Goal: Task Accomplishment & Management: Complete application form

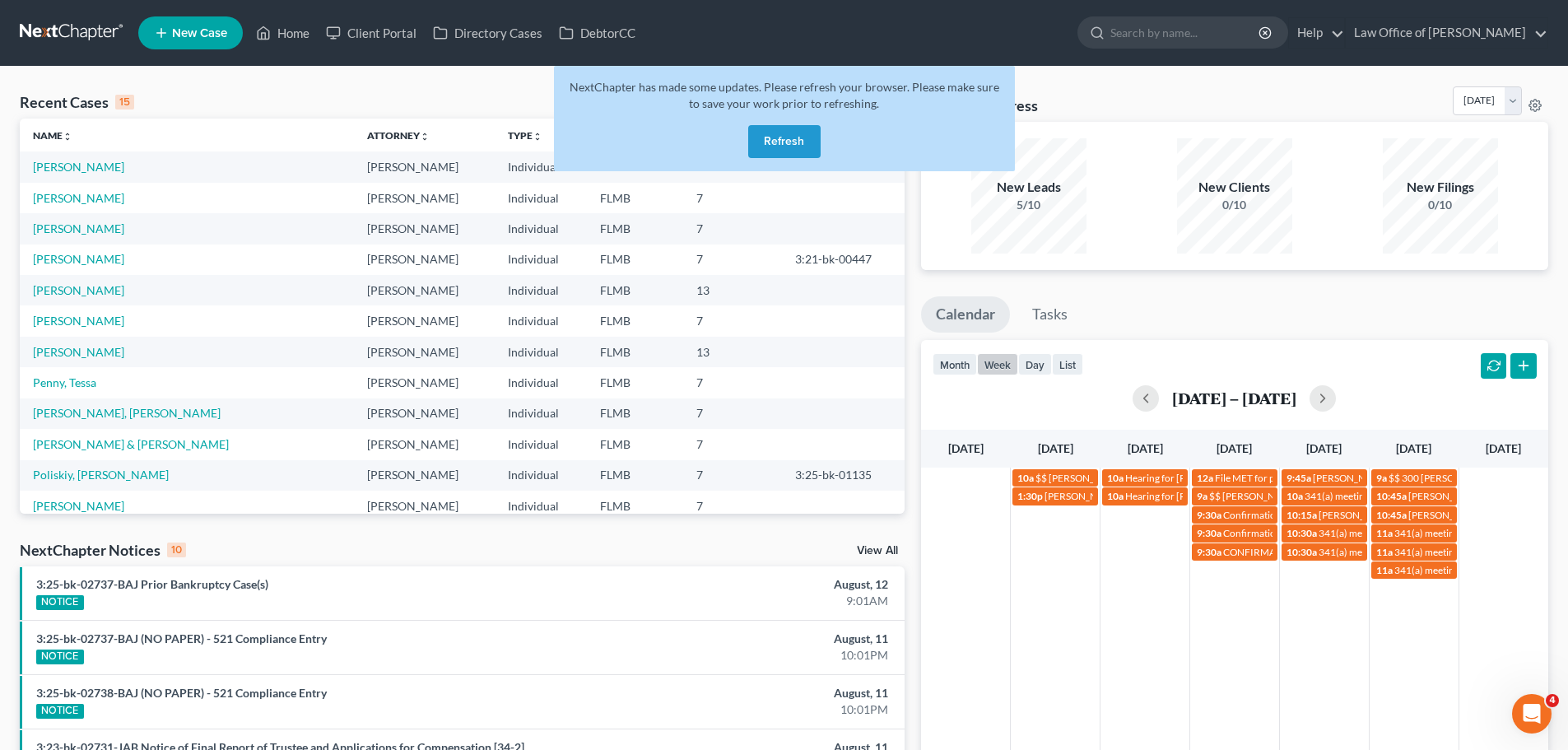
click at [772, 150] on button "Refresh" at bounding box center [785, 142] width 73 height 33
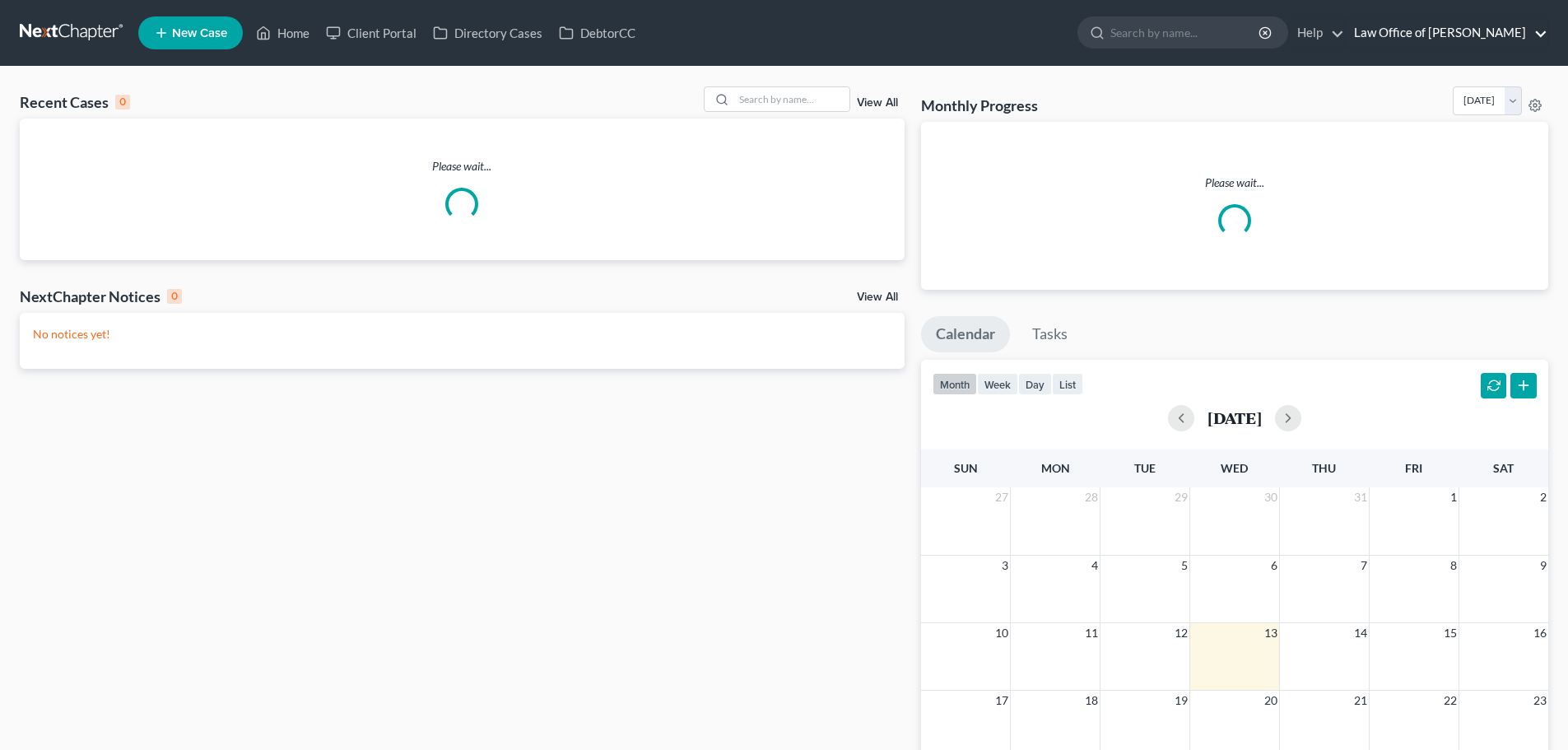
click at [1424, 22] on link "Law Office of [PERSON_NAME]" at bounding box center [1447, 33] width 201 height 30
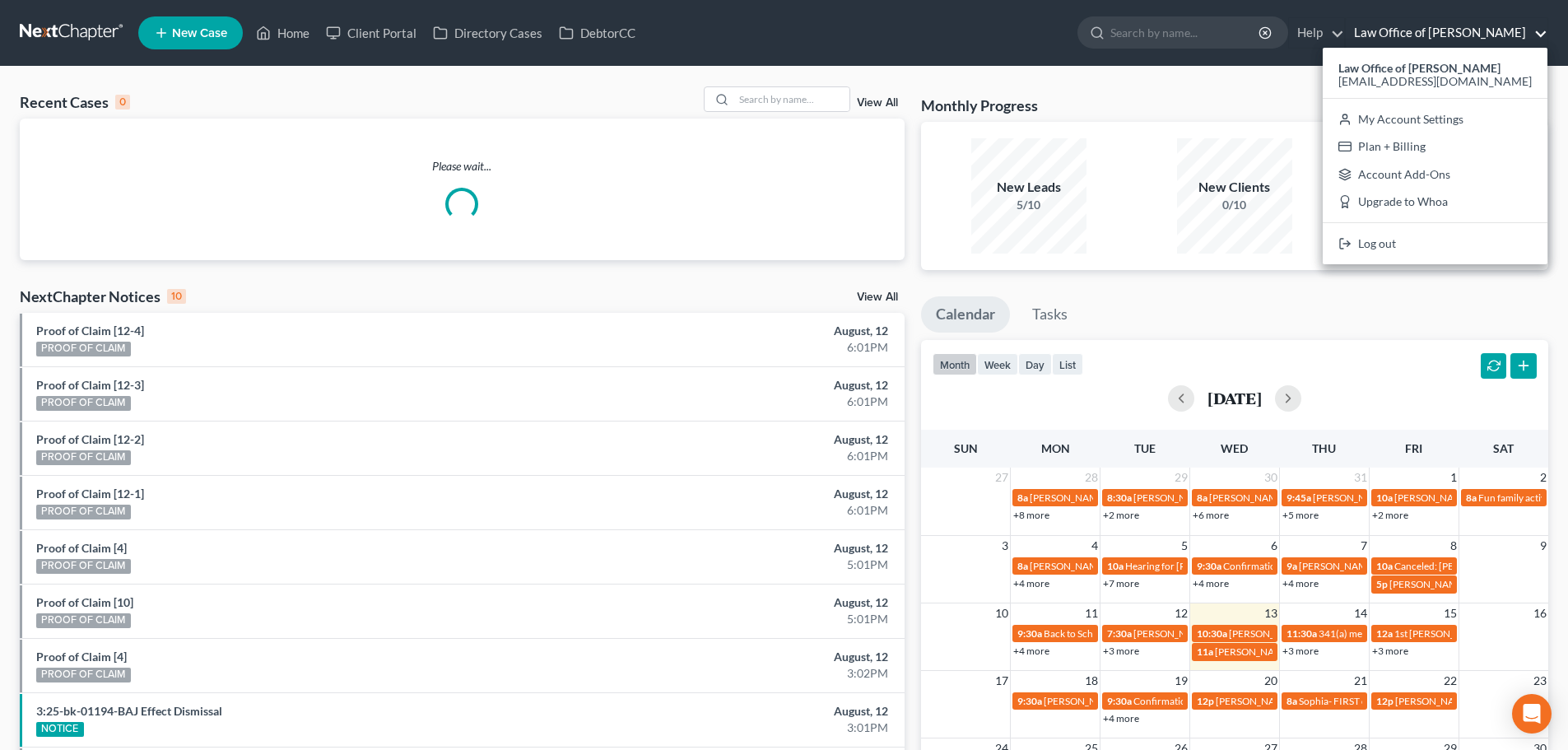
click at [1424, 22] on link "Law Office of [PERSON_NAME]" at bounding box center [1447, 33] width 201 height 30
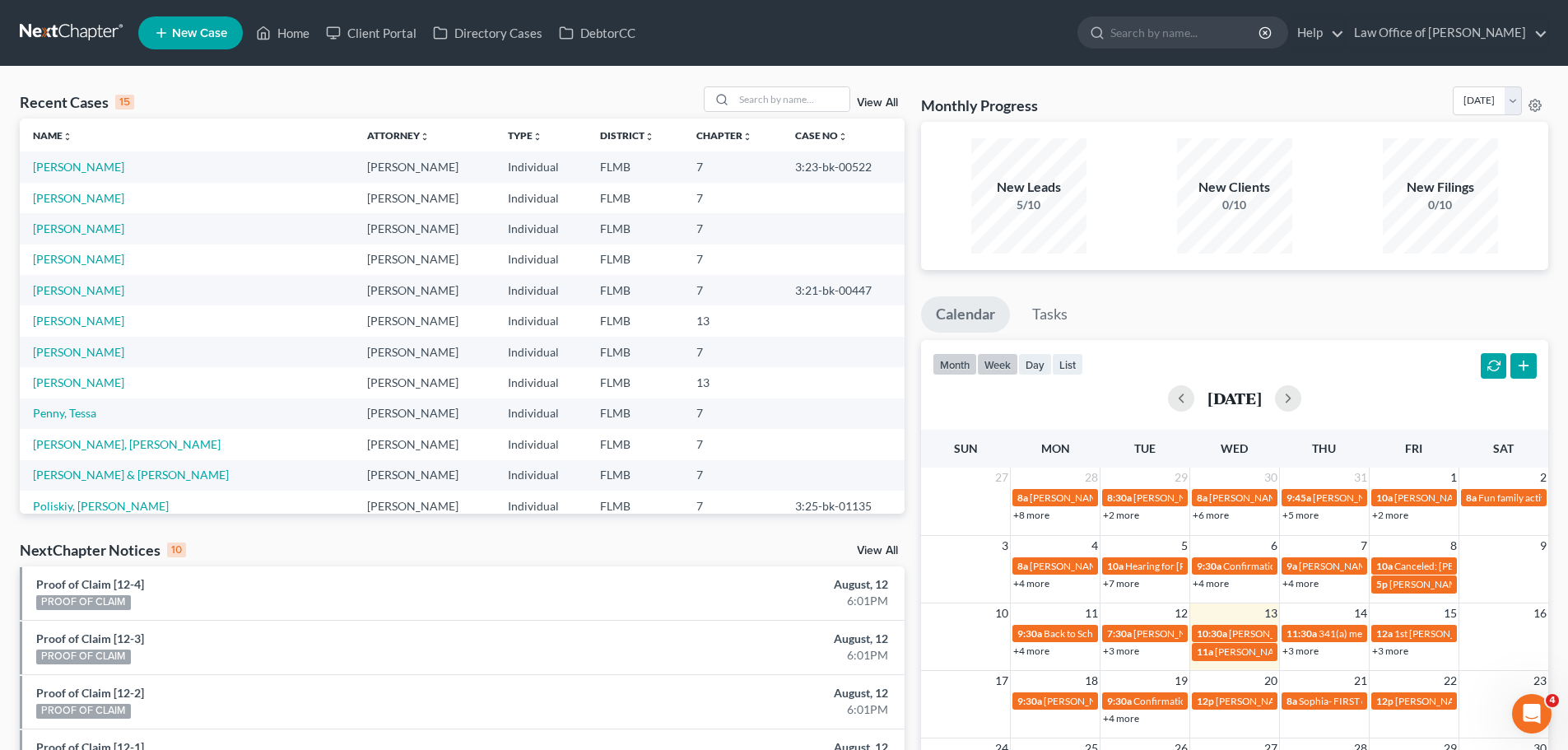
click at [996, 361] on button "week" at bounding box center [998, 364] width 41 height 22
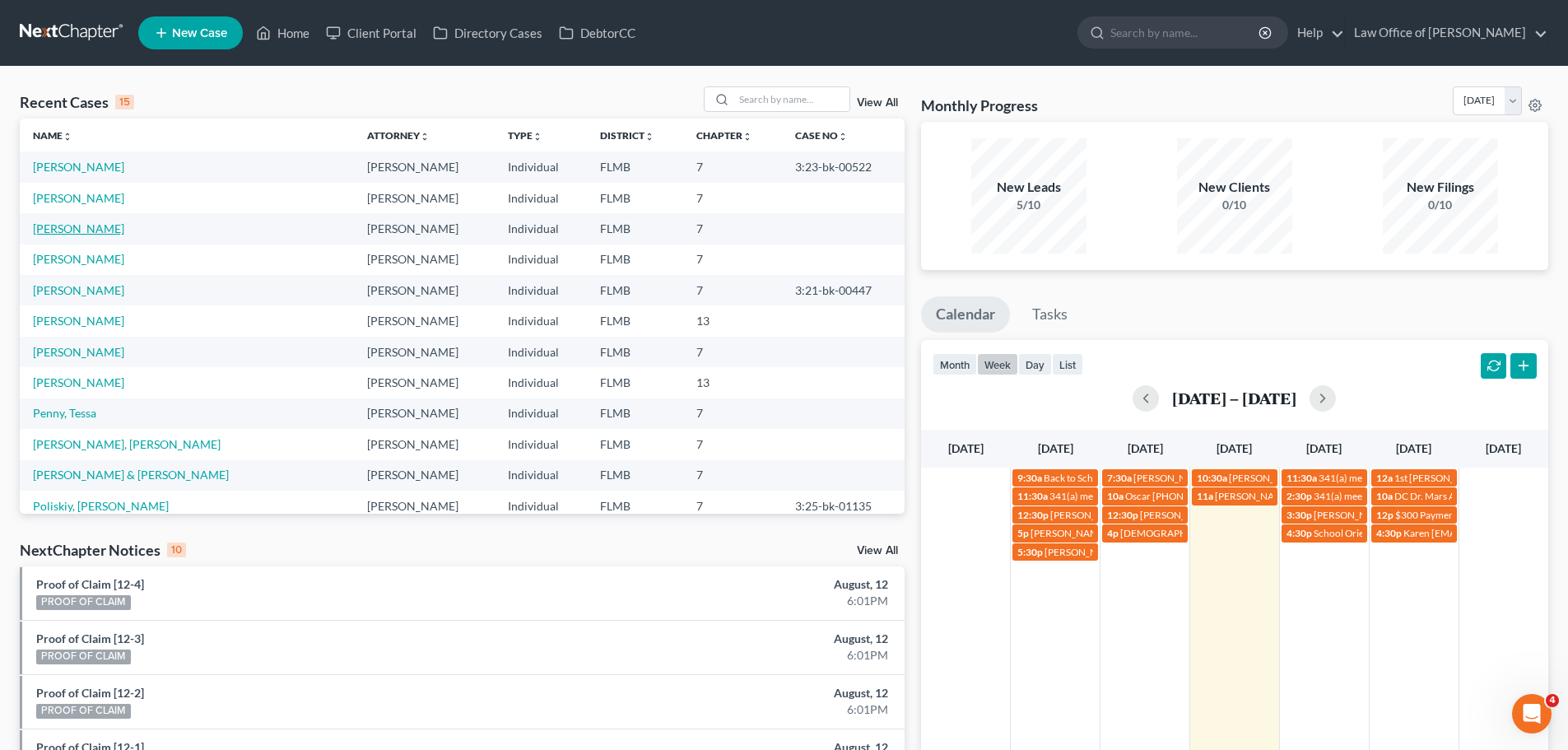
click at [67, 231] on link "[PERSON_NAME]" at bounding box center [78, 228] width 92 height 14
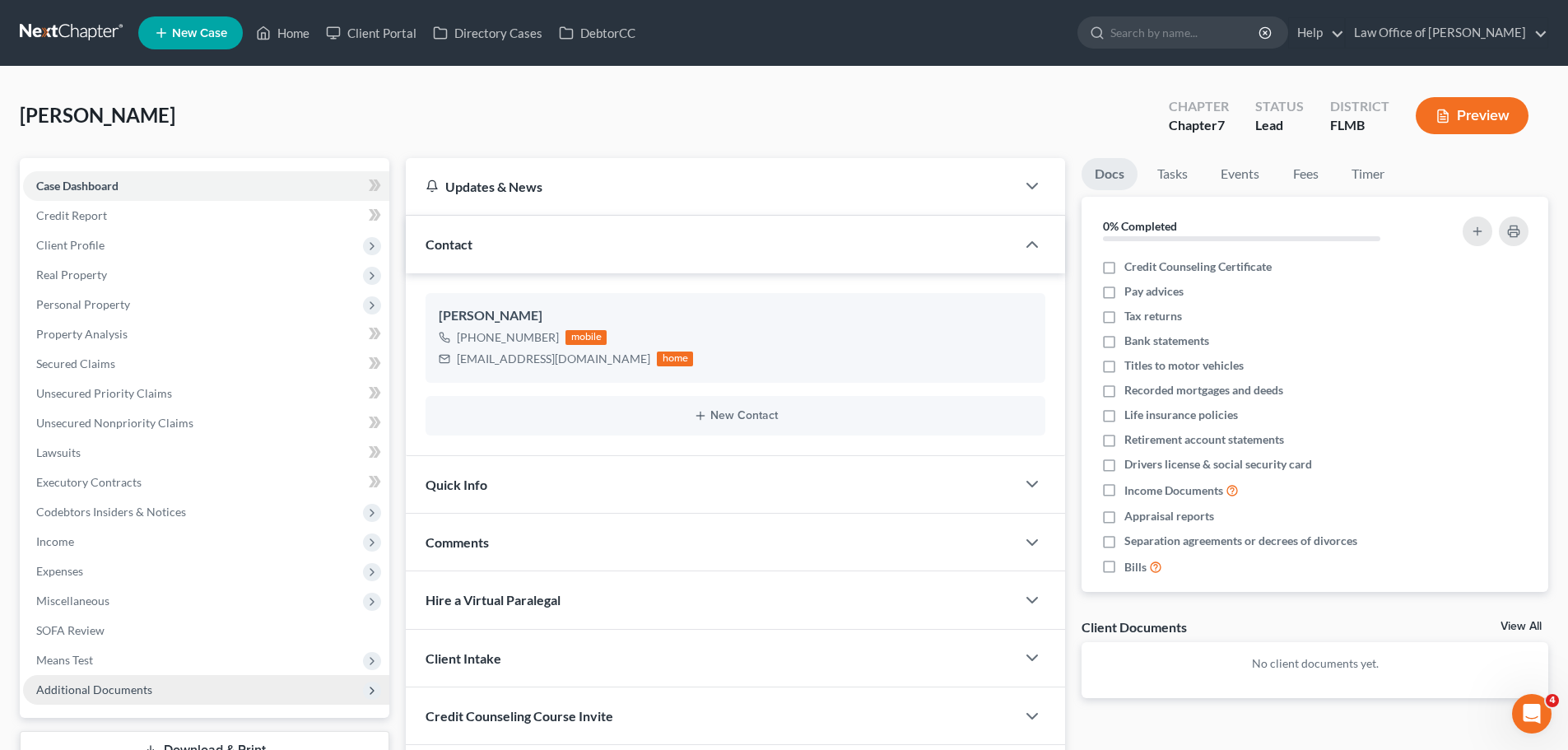
click at [74, 696] on span "Additional Documents" at bounding box center [94, 689] width 116 height 14
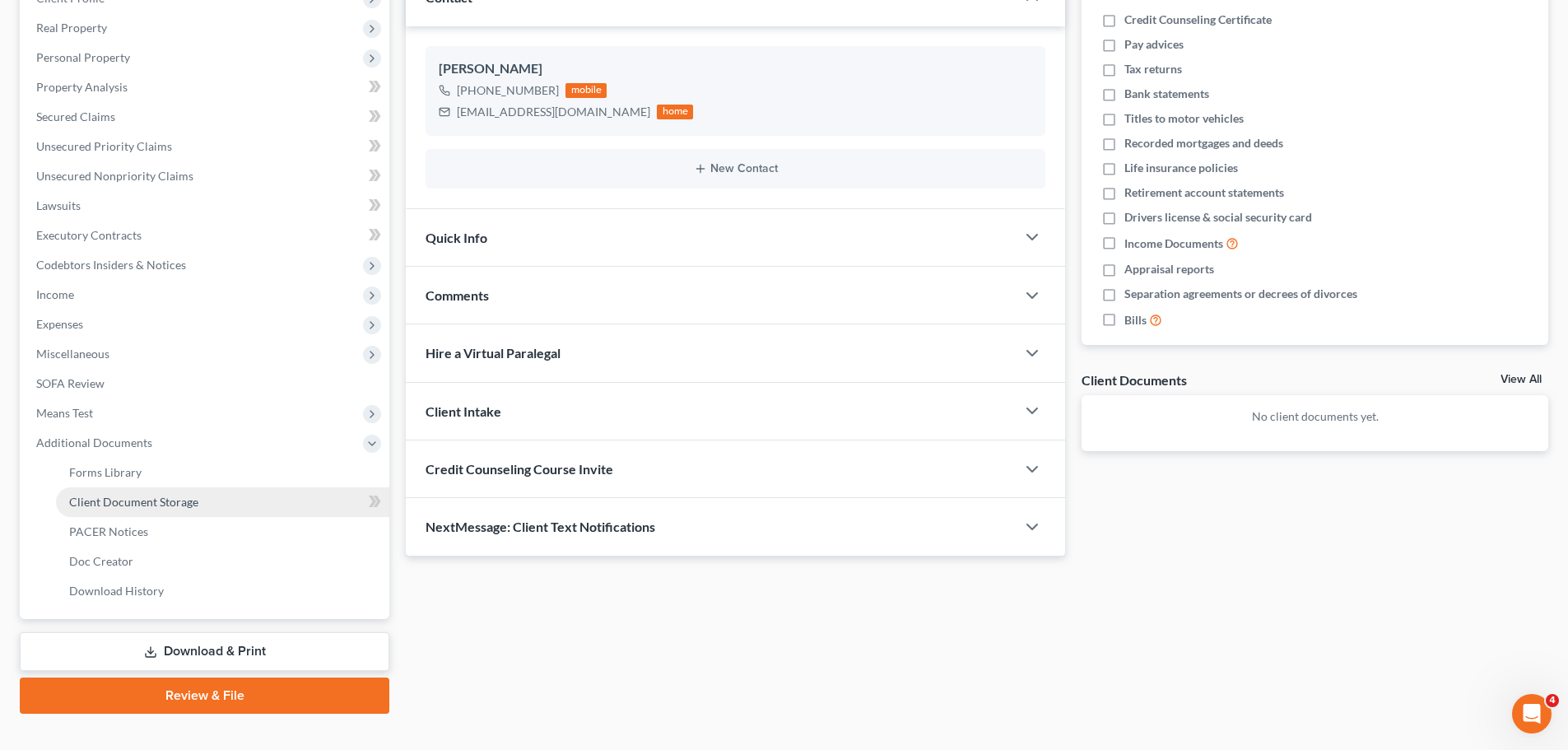
click at [153, 508] on link "Client Document Storage" at bounding box center [223, 502] width 333 height 30
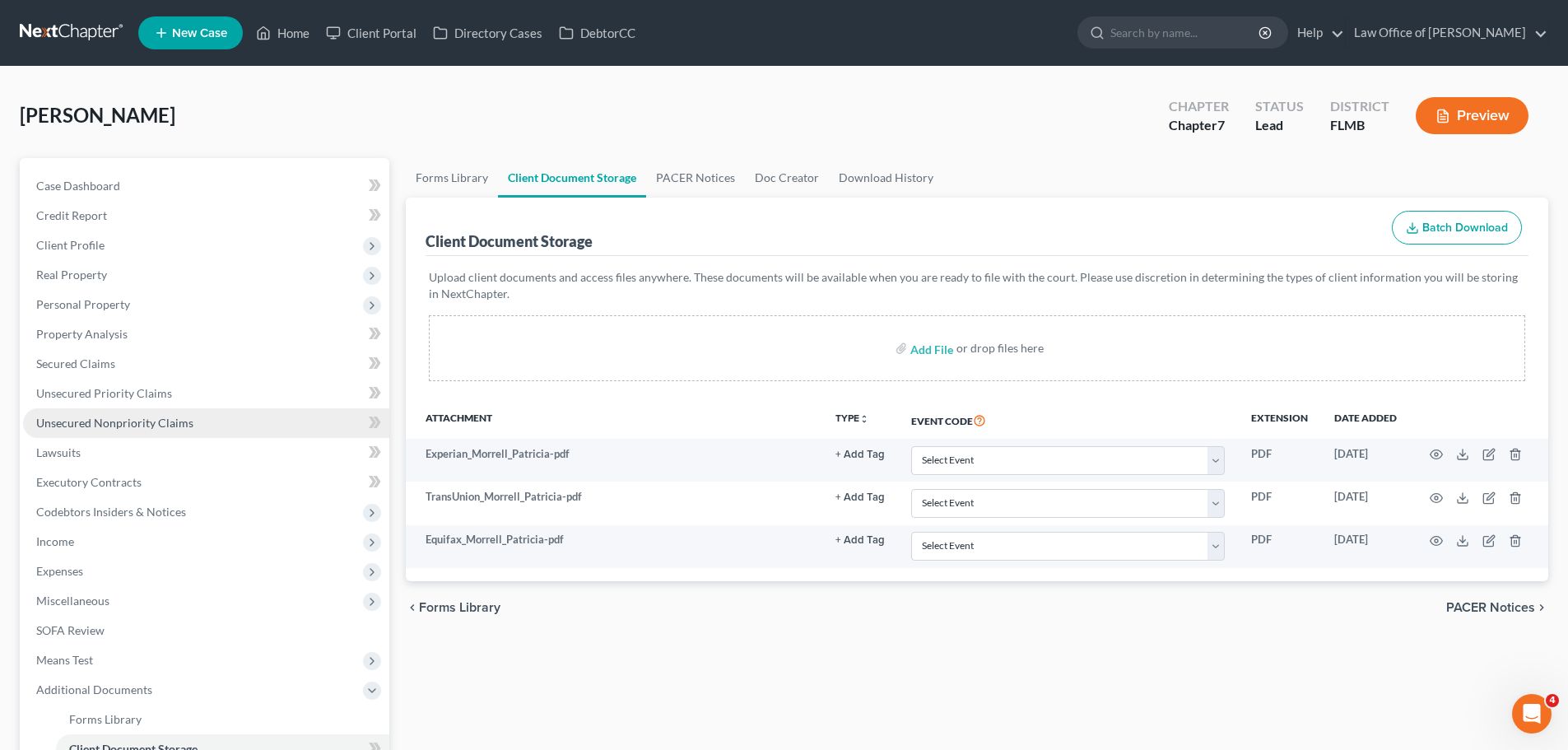
click at [168, 414] on link "Unsecured Nonpriority Claims" at bounding box center [206, 423] width 366 height 30
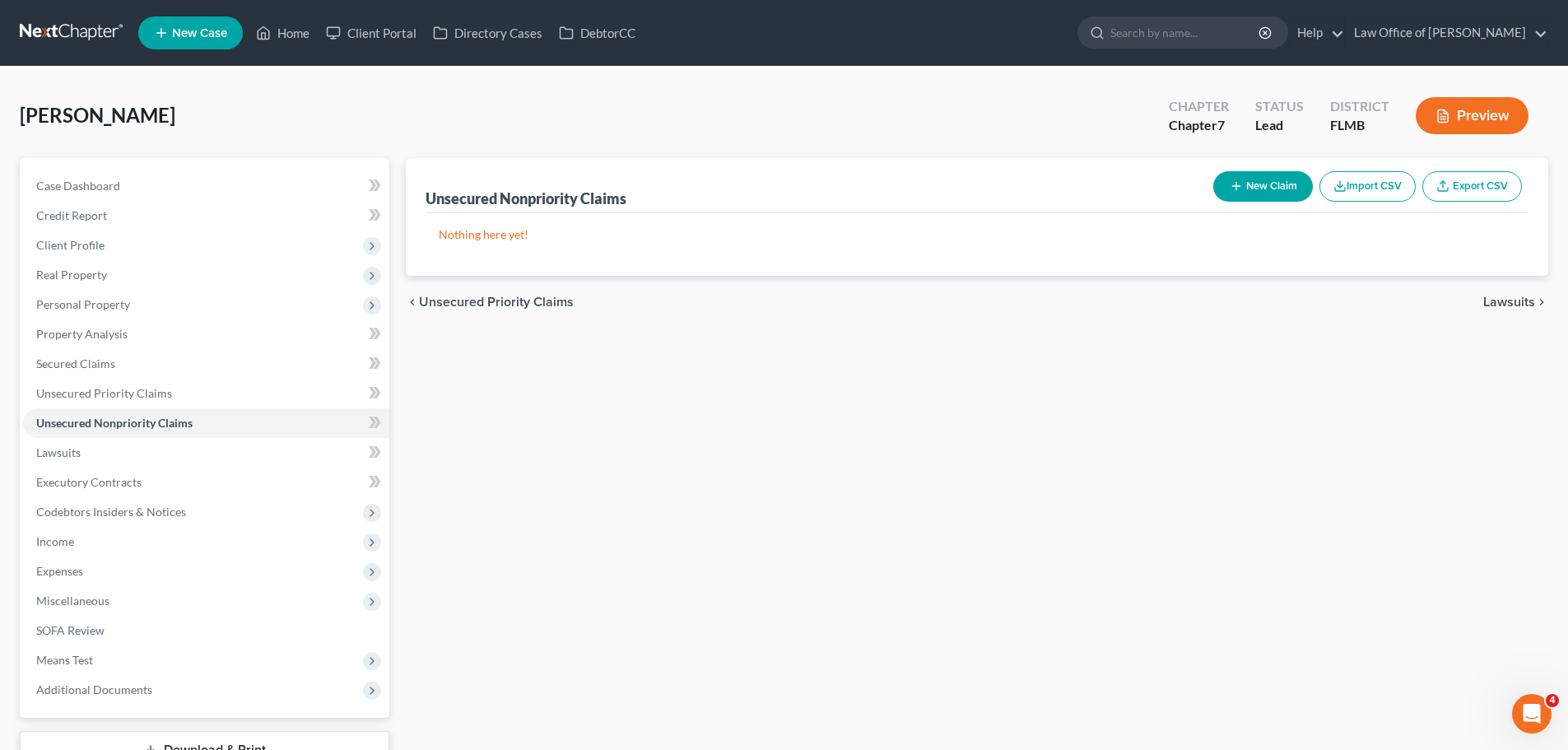
click at [1250, 195] on button "New Claim" at bounding box center [1263, 186] width 100 height 31
select select "0"
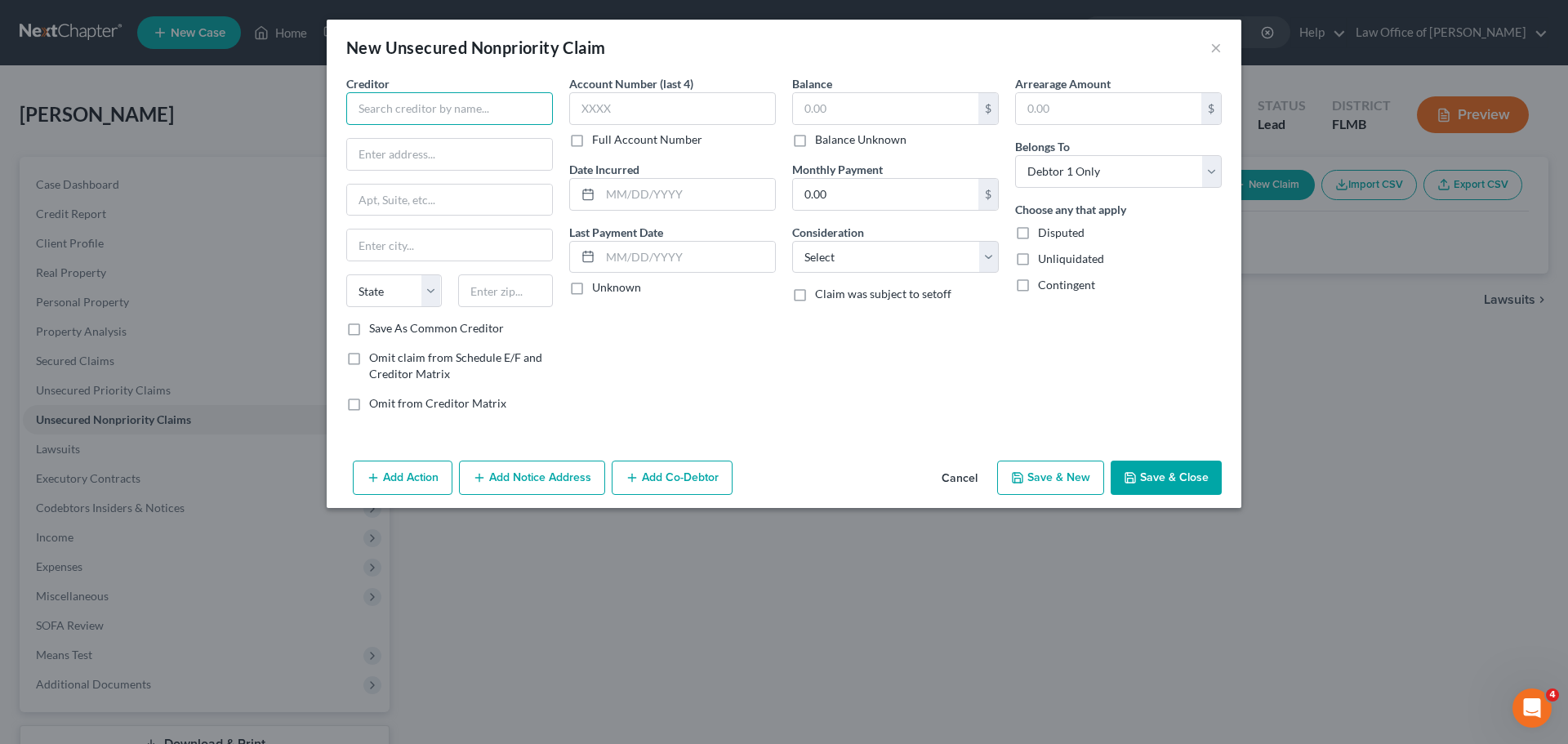
click at [492, 110] on input "text" at bounding box center [450, 109] width 206 height 33
paste input "NAVY FEDERAL CREDIT UNION"
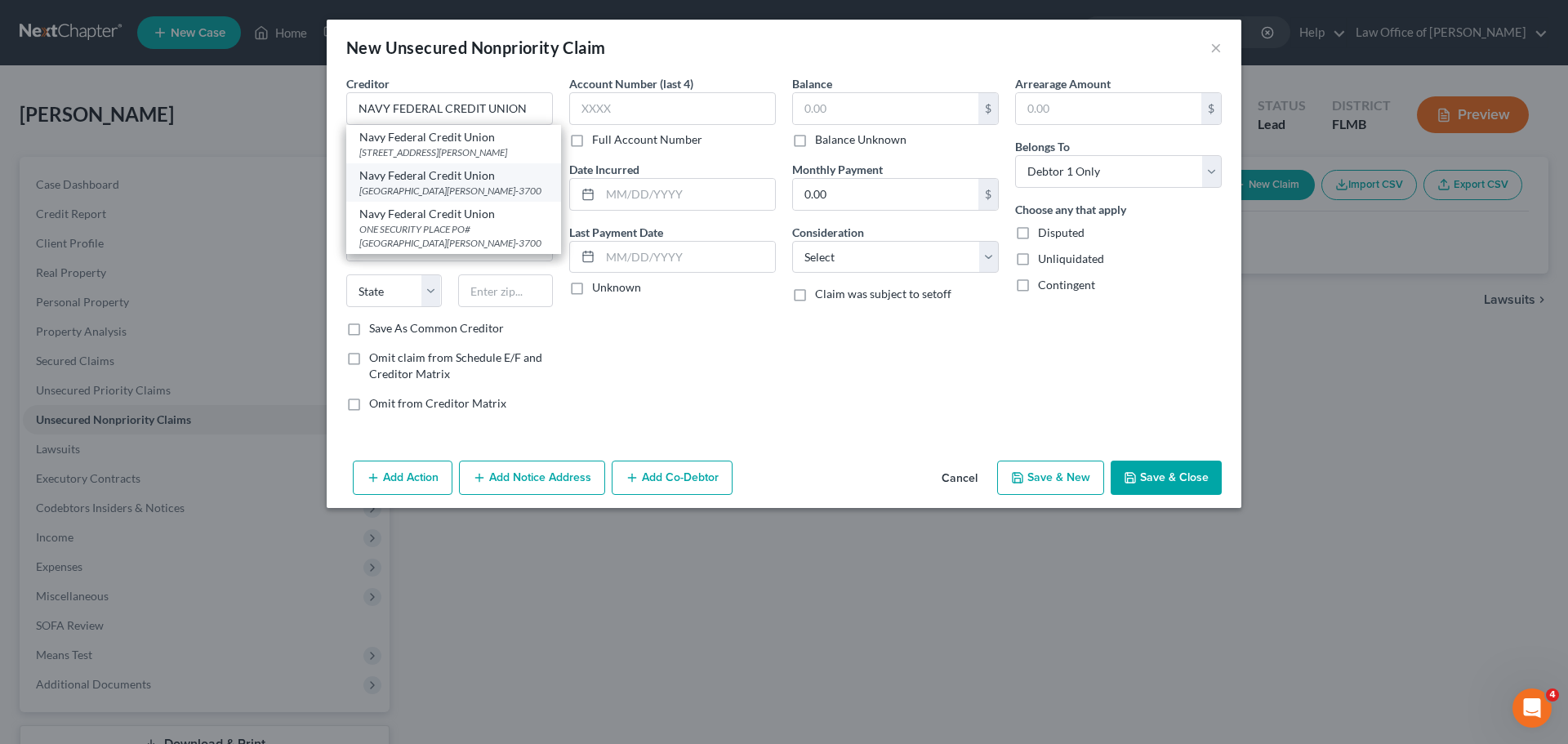
click at [488, 196] on div "[GEOGRAPHIC_DATA][PERSON_NAME]-3700" at bounding box center [454, 190] width 188 height 14
type input "Navy Federal Credit Union"
type input "PO Box 3700"
type input "[PERSON_NAME]"
select select "48"
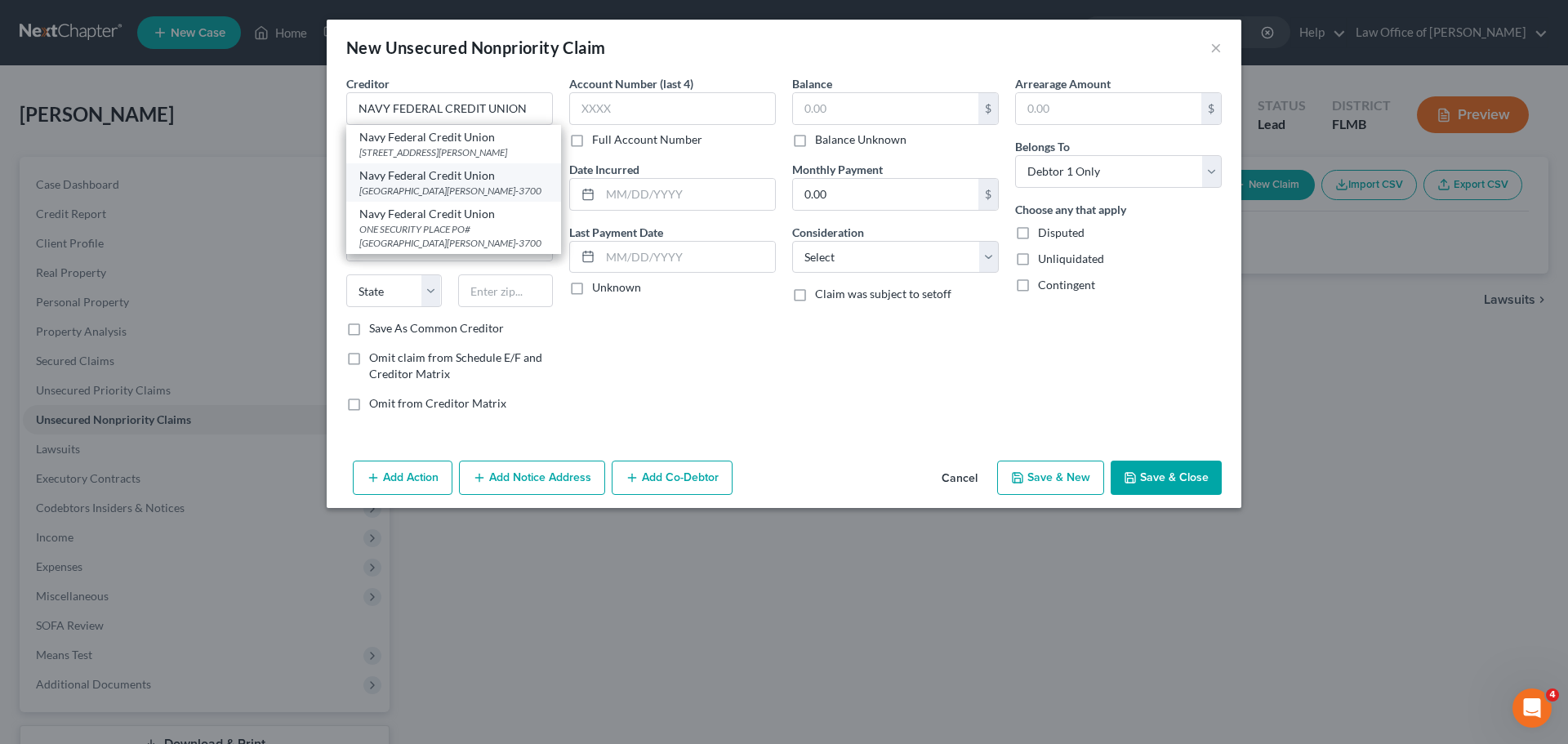
type input "22119-3700"
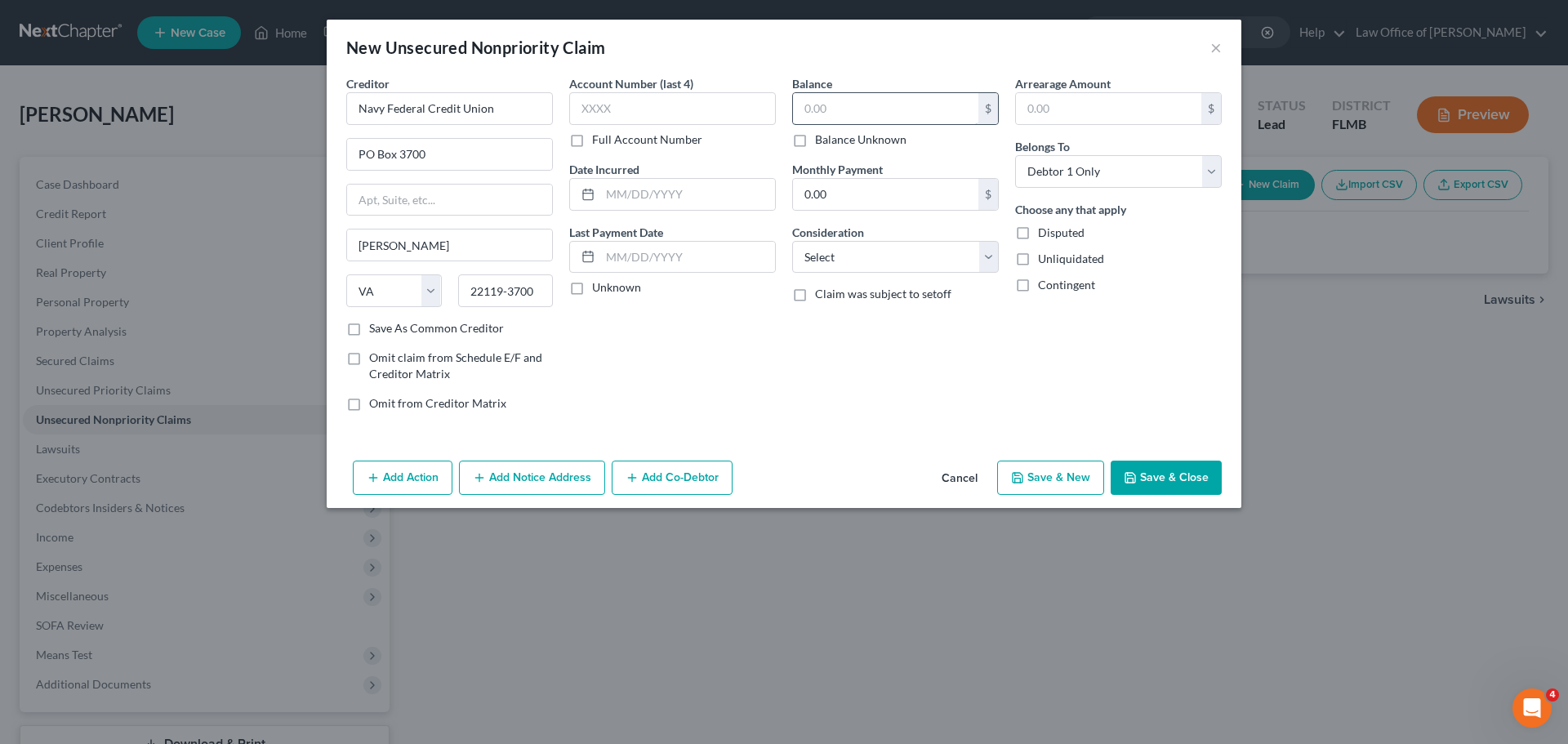
click at [812, 111] on input "text" at bounding box center [885, 109] width 185 height 31
type input "12,585.00"
click at [1052, 488] on button "Save & New" at bounding box center [1051, 478] width 107 height 34
select select "0"
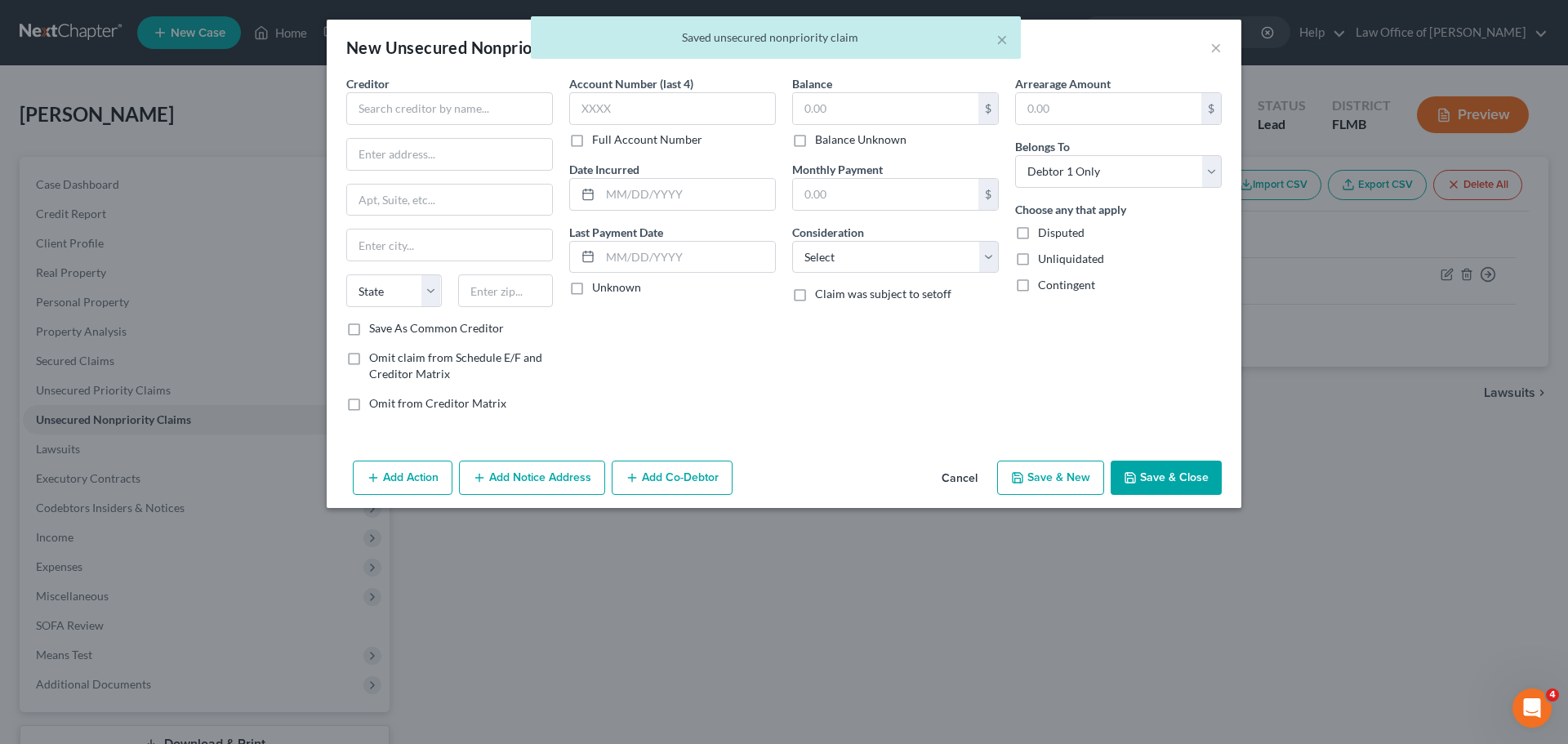
click at [1218, 47] on div "× Saved unsecured nonpriority claim" at bounding box center [775, 42] width 1568 height 51
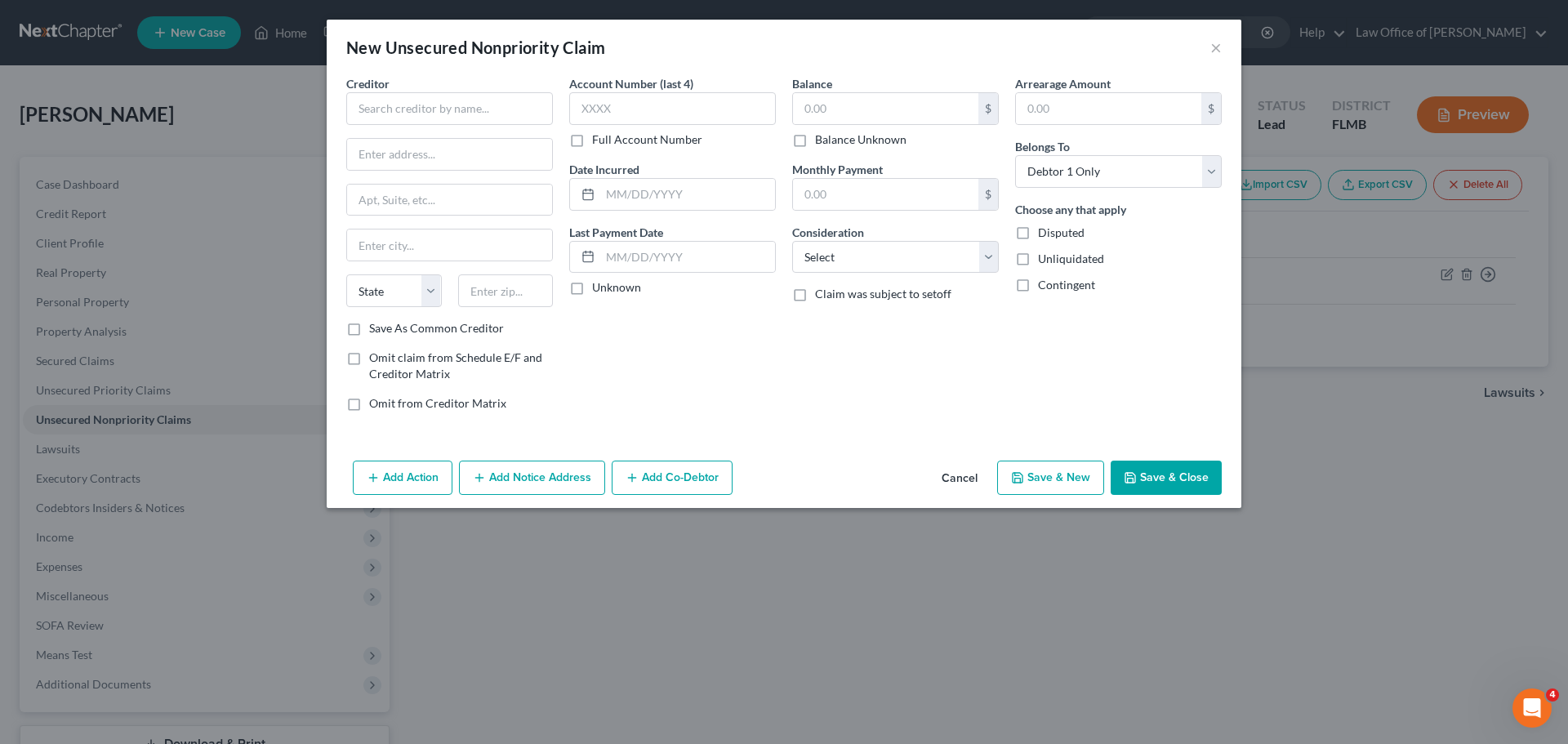
click at [963, 487] on button "Cancel" at bounding box center [960, 479] width 62 height 33
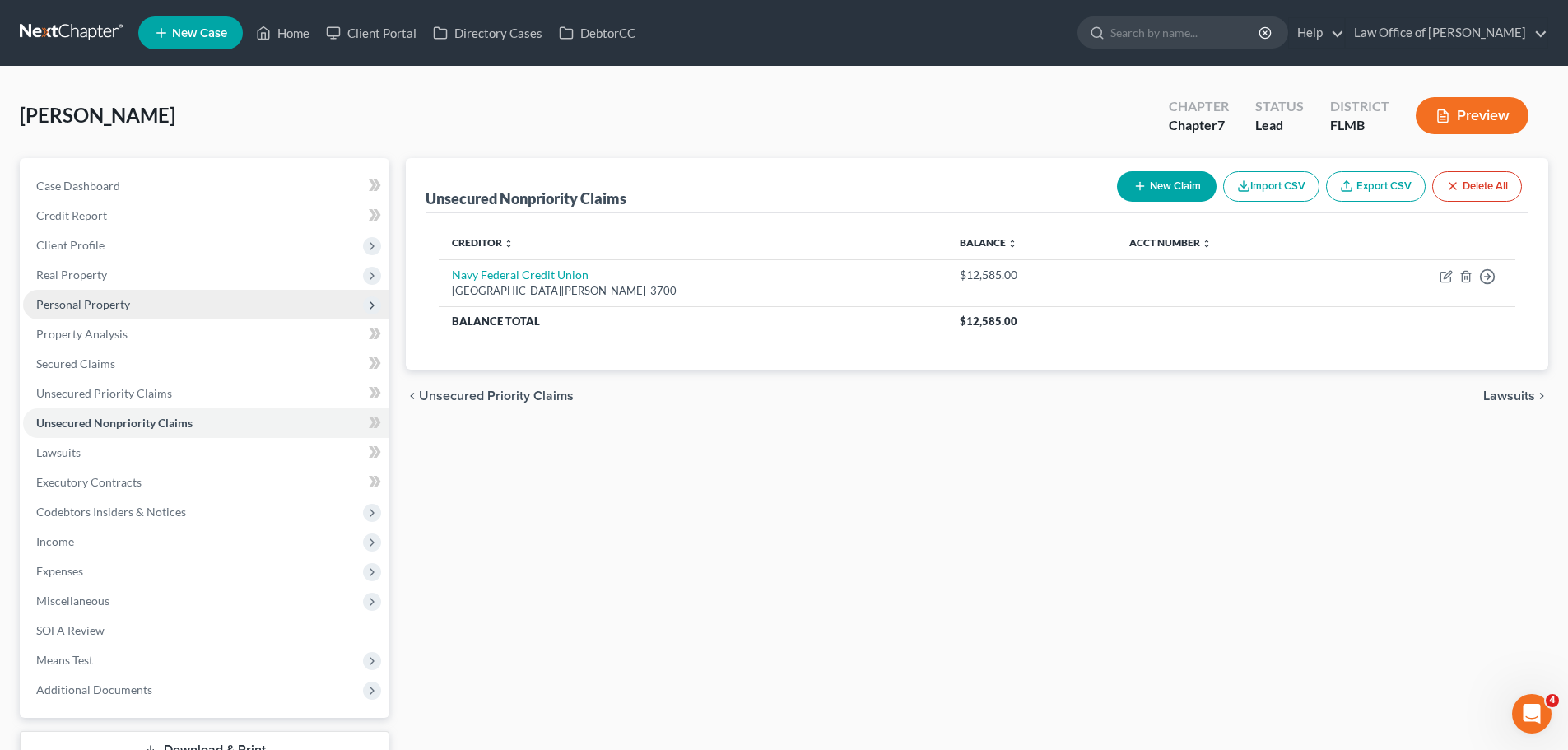
click at [108, 297] on span "Personal Property" at bounding box center [83, 304] width 94 height 14
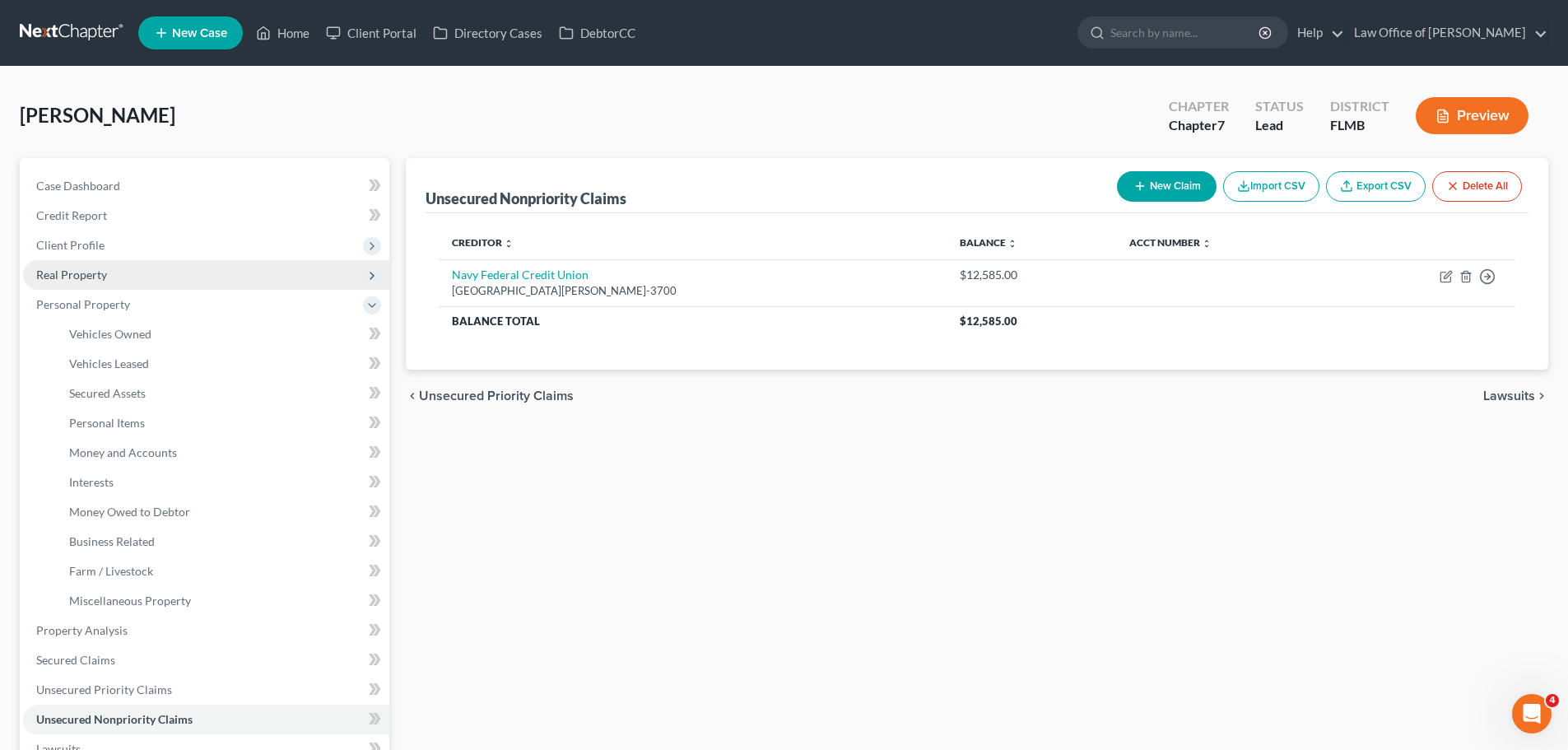
click at [107, 276] on span "Real Property" at bounding box center [206, 275] width 366 height 30
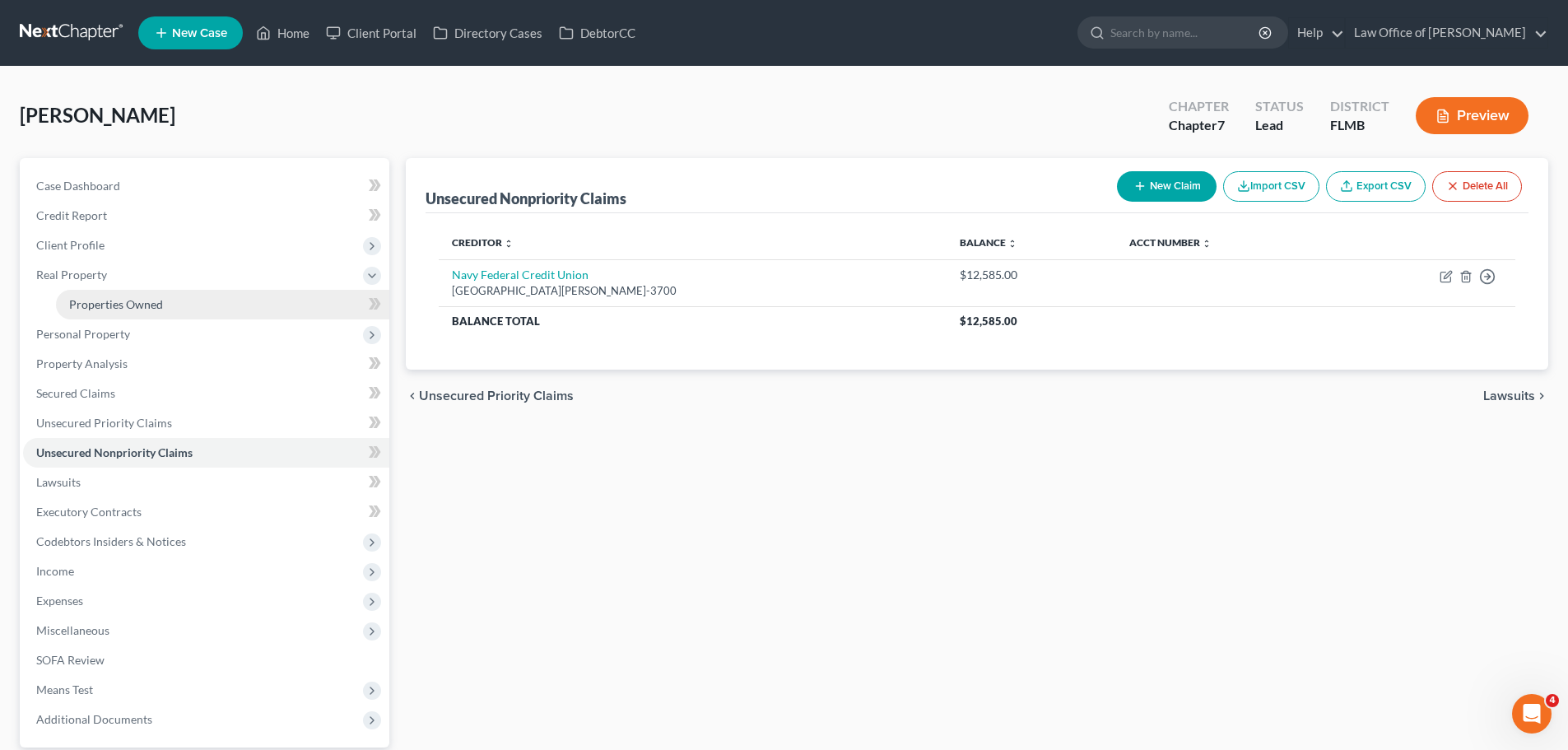
click at [119, 313] on link "Properties Owned" at bounding box center [223, 304] width 333 height 30
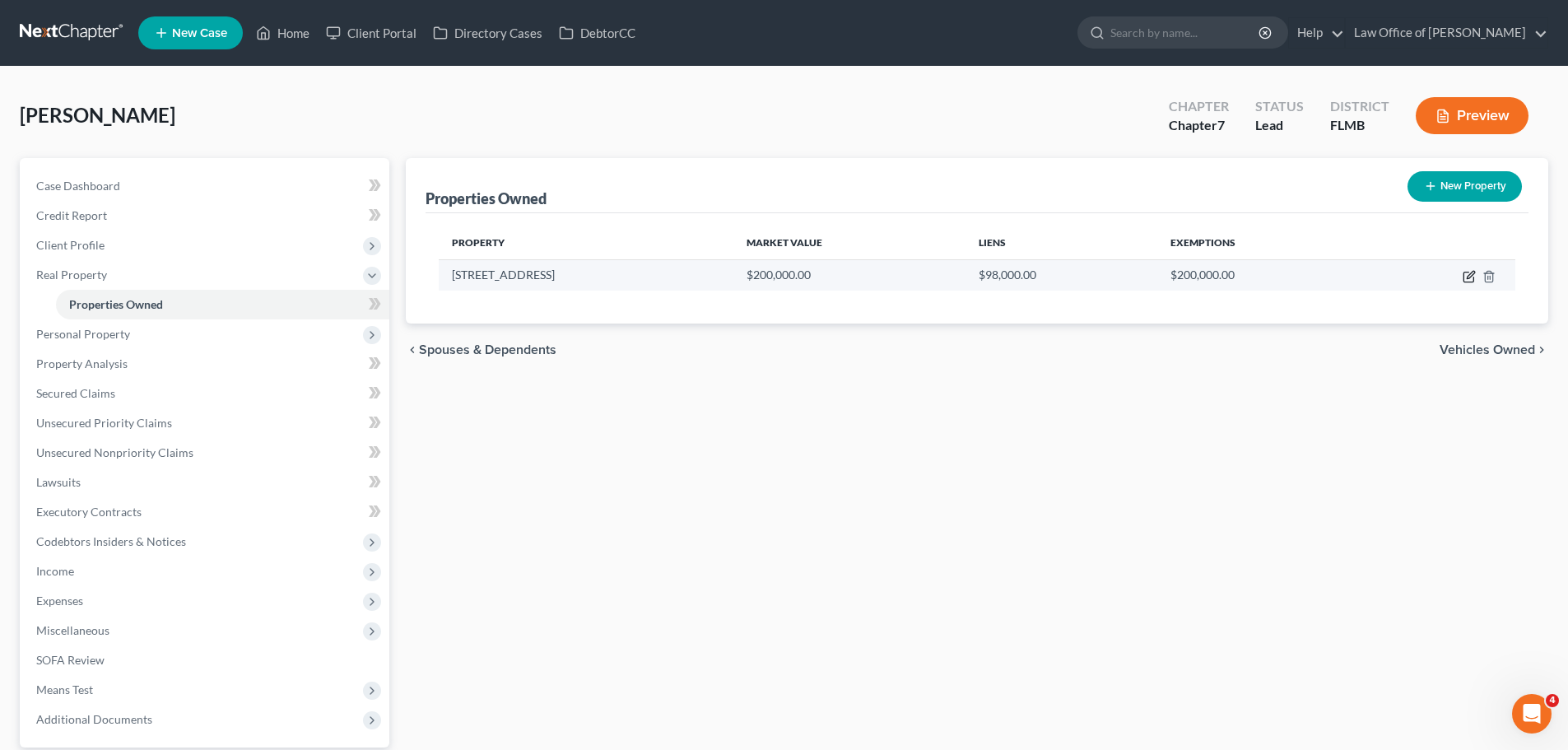
click at [1468, 276] on icon "button" at bounding box center [1469, 276] width 13 height 13
select select "9"
select select "14"
select select "0"
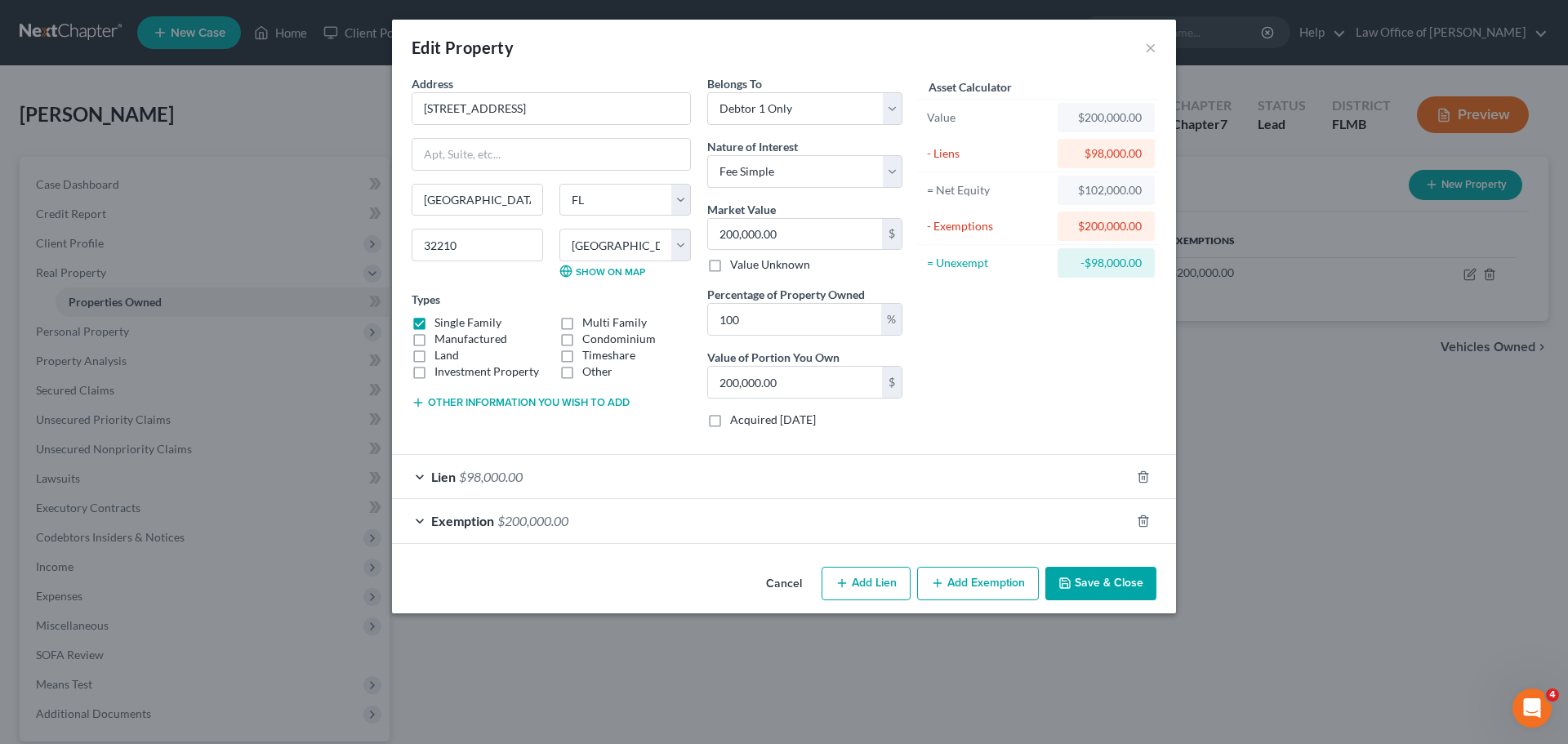
click at [612, 482] on div "Lien $98,000.00" at bounding box center [761, 476] width 739 height 43
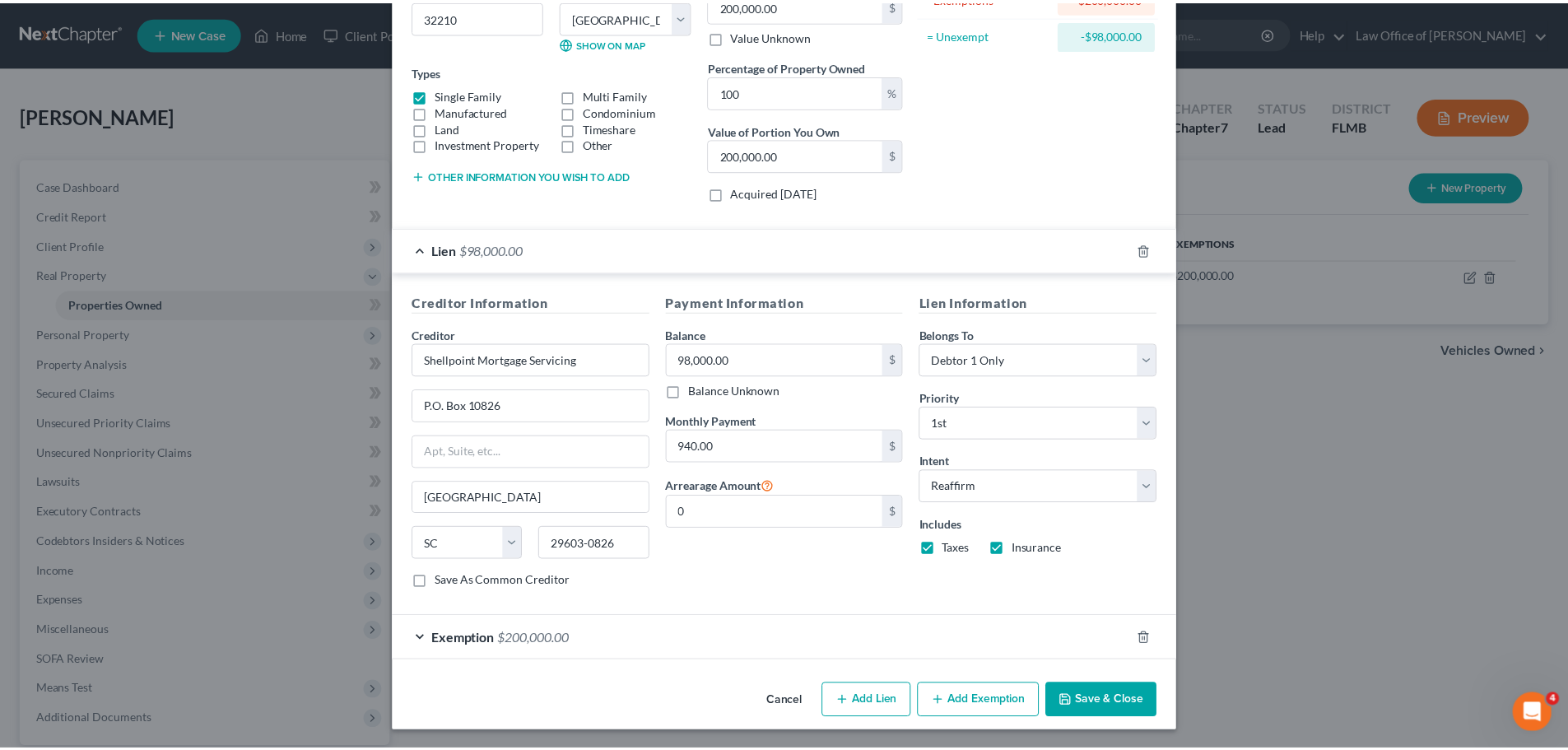
scroll to position [232, 0]
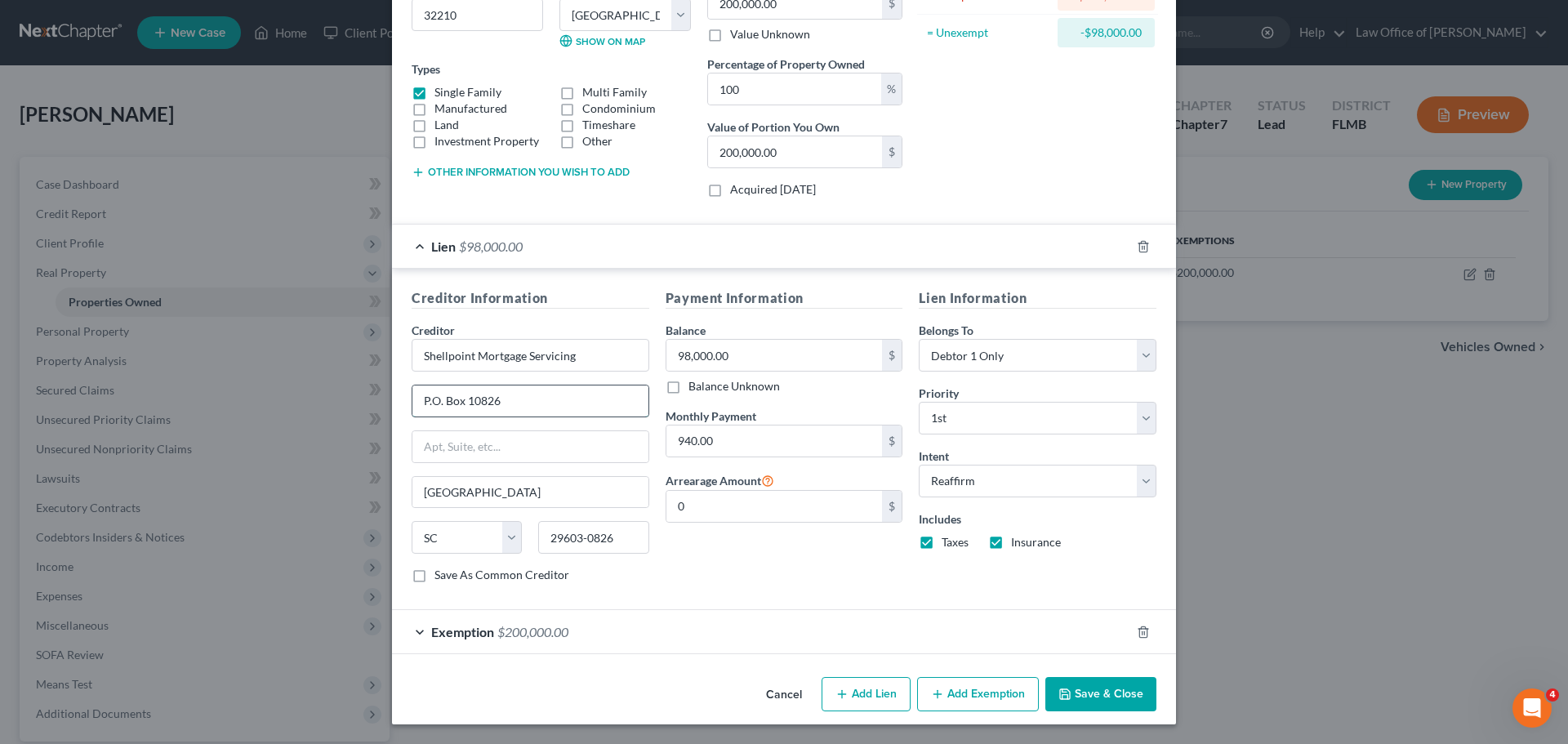
click at [511, 408] on input "P.O. Box 10826" at bounding box center [531, 401] width 236 height 31
drag, startPoint x: 523, startPoint y: 402, endPoint x: 400, endPoint y: 399, distance: 123.0
click at [404, 399] on div "Creditor Information Creditor * Shellpoint Mortgage Servicing P.O. [GEOGRAPHIC_…" at bounding box center [531, 442] width 254 height 308
paste input "55 [PERSON_NAME]"
type input "55 [PERSON_NAME]"
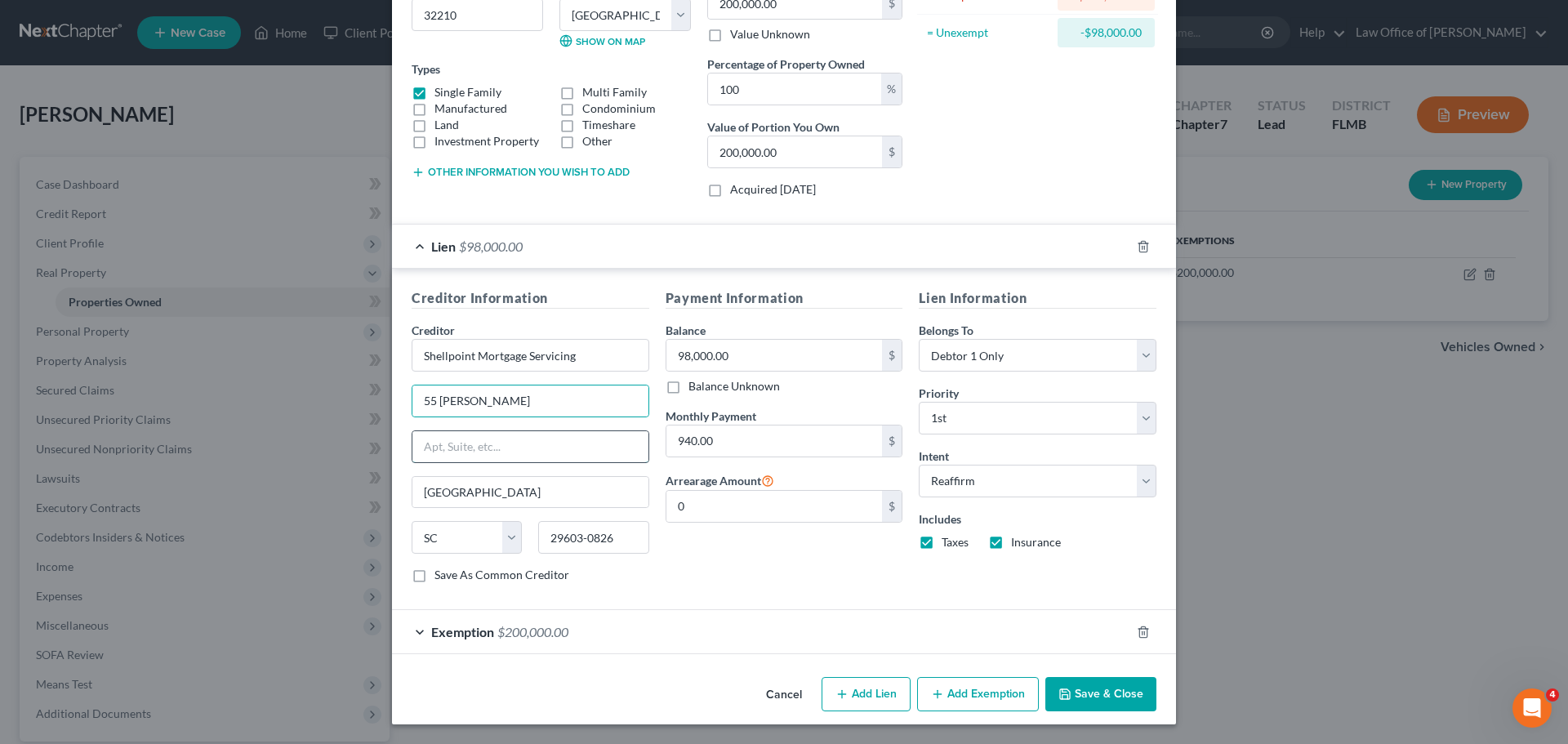
click at [532, 443] on input "text" at bounding box center [531, 447] width 236 height 31
type input "Ste 600"
click at [792, 566] on div "Payment Information Balance 98,000.00 $ Balance Unknown Balance Undetermined 98…" at bounding box center [784, 442] width 254 height 308
drag, startPoint x: 617, startPoint y: 541, endPoint x: 480, endPoint y: 552, distance: 137.4
click at [480, 552] on div "State [US_STATE] AK AR AZ CA CO CT DE DC [GEOGRAPHIC_DATA] [GEOGRAPHIC_DATA] GU…" at bounding box center [531, 543] width 254 height 46
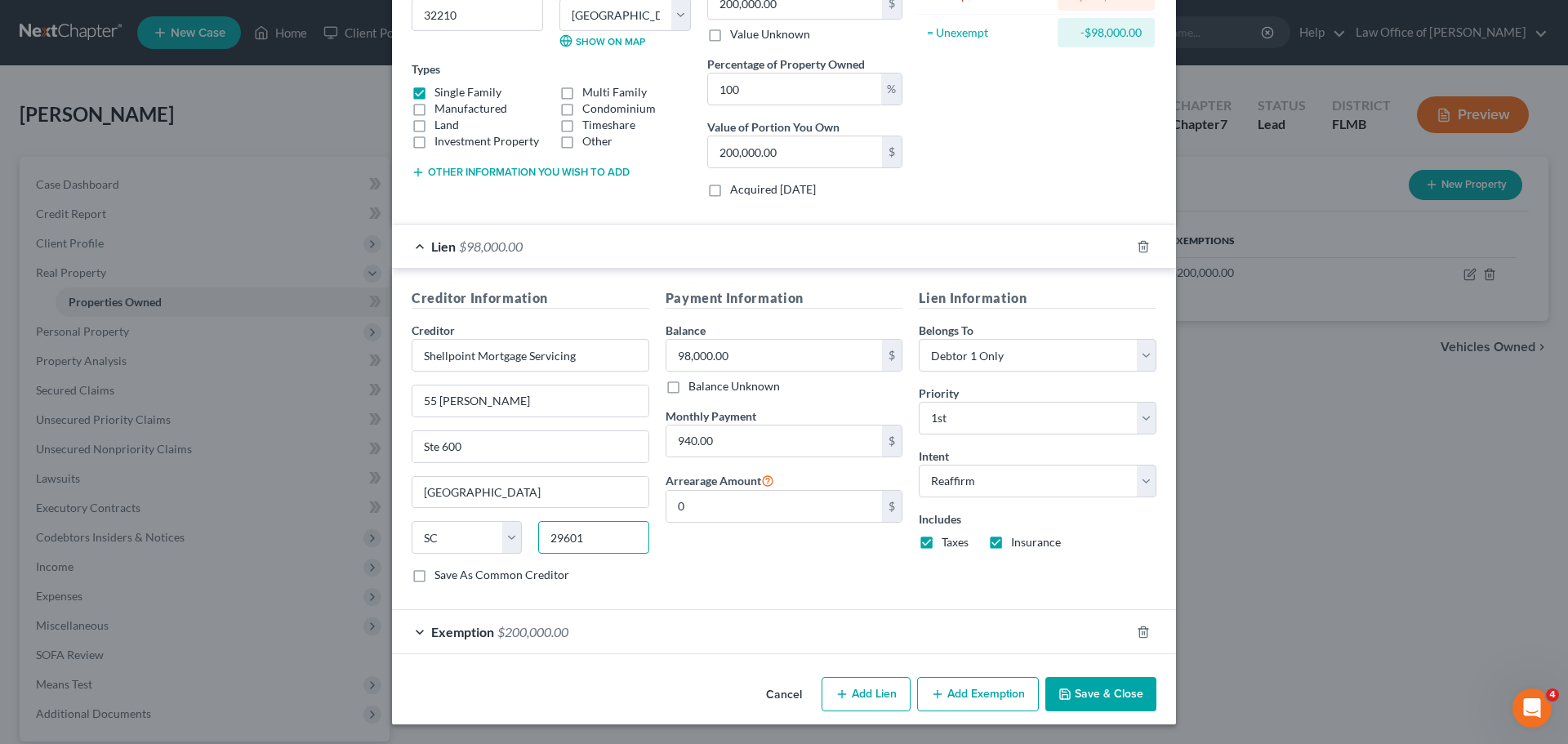
type input "29601"
click at [721, 556] on div "Payment Information Balance 98,000.00 $ Balance Unknown Balance Undetermined 98…" at bounding box center [784, 442] width 254 height 308
click at [743, 353] on input "98,000.00" at bounding box center [775, 355] width 216 height 31
type input "97,035.00"
click at [1113, 695] on button "Save & Close" at bounding box center [1101, 694] width 111 height 34
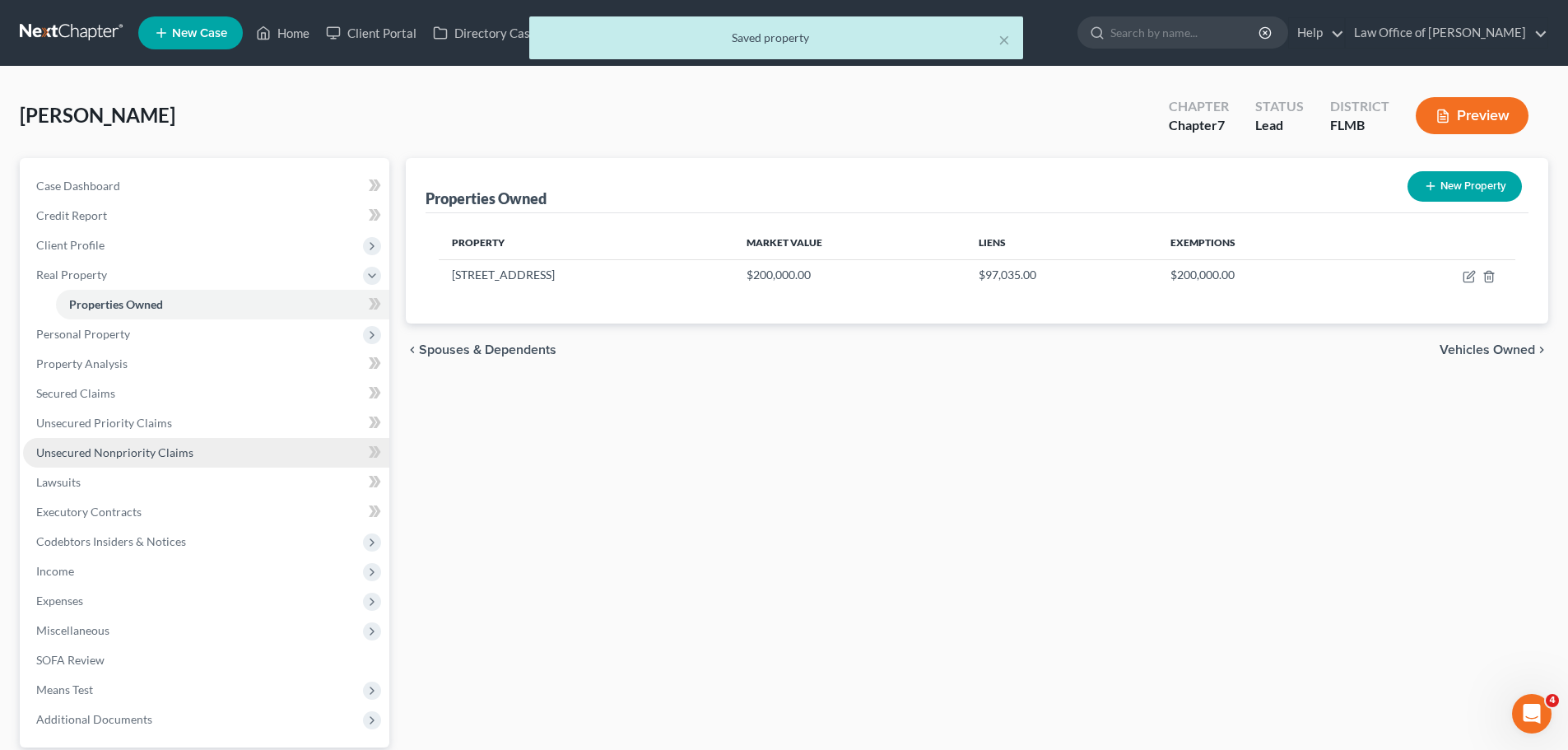
click at [121, 443] on link "Unsecured Nonpriority Claims" at bounding box center [206, 453] width 366 height 30
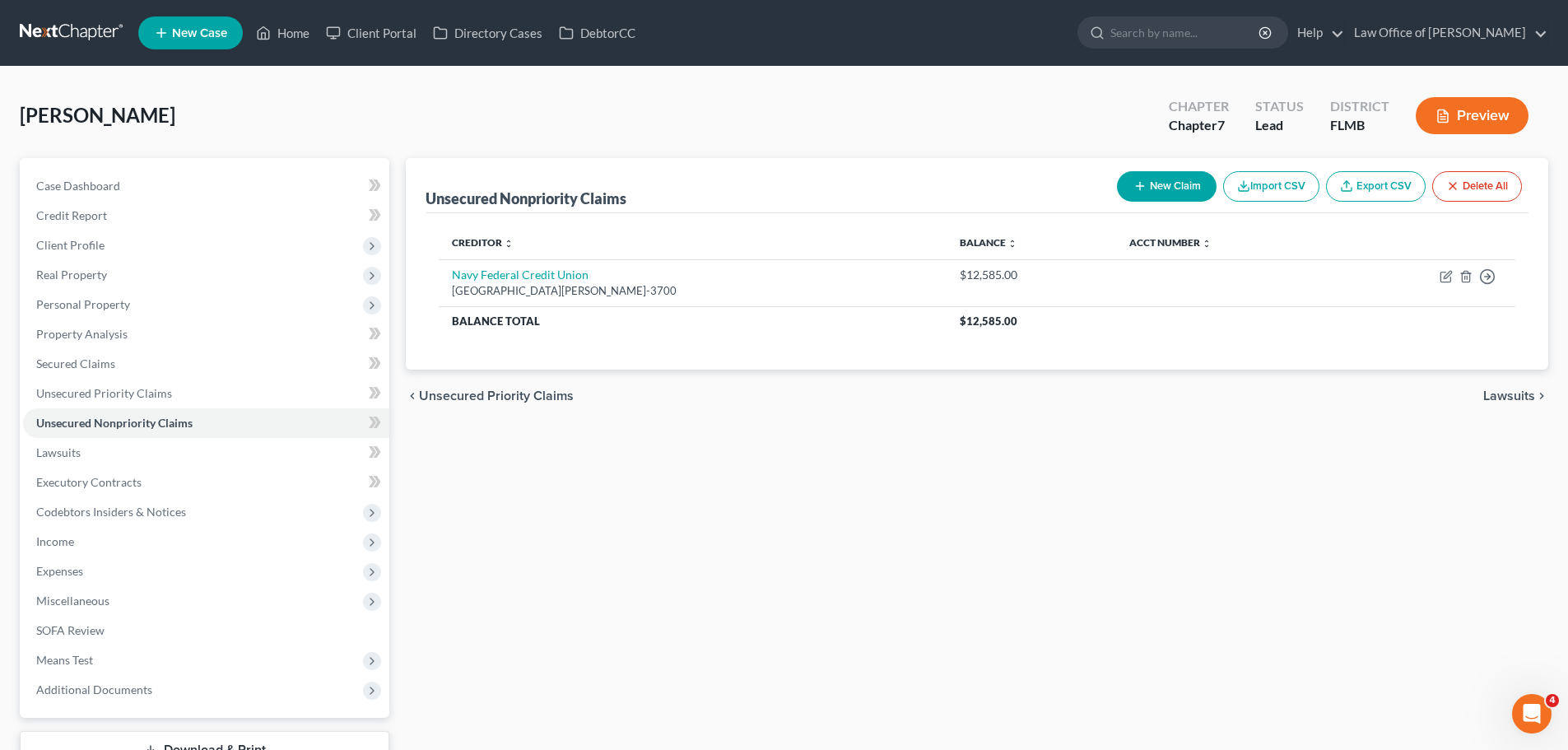
click at [1151, 194] on button "New Claim" at bounding box center [1166, 186] width 100 height 31
select select "0"
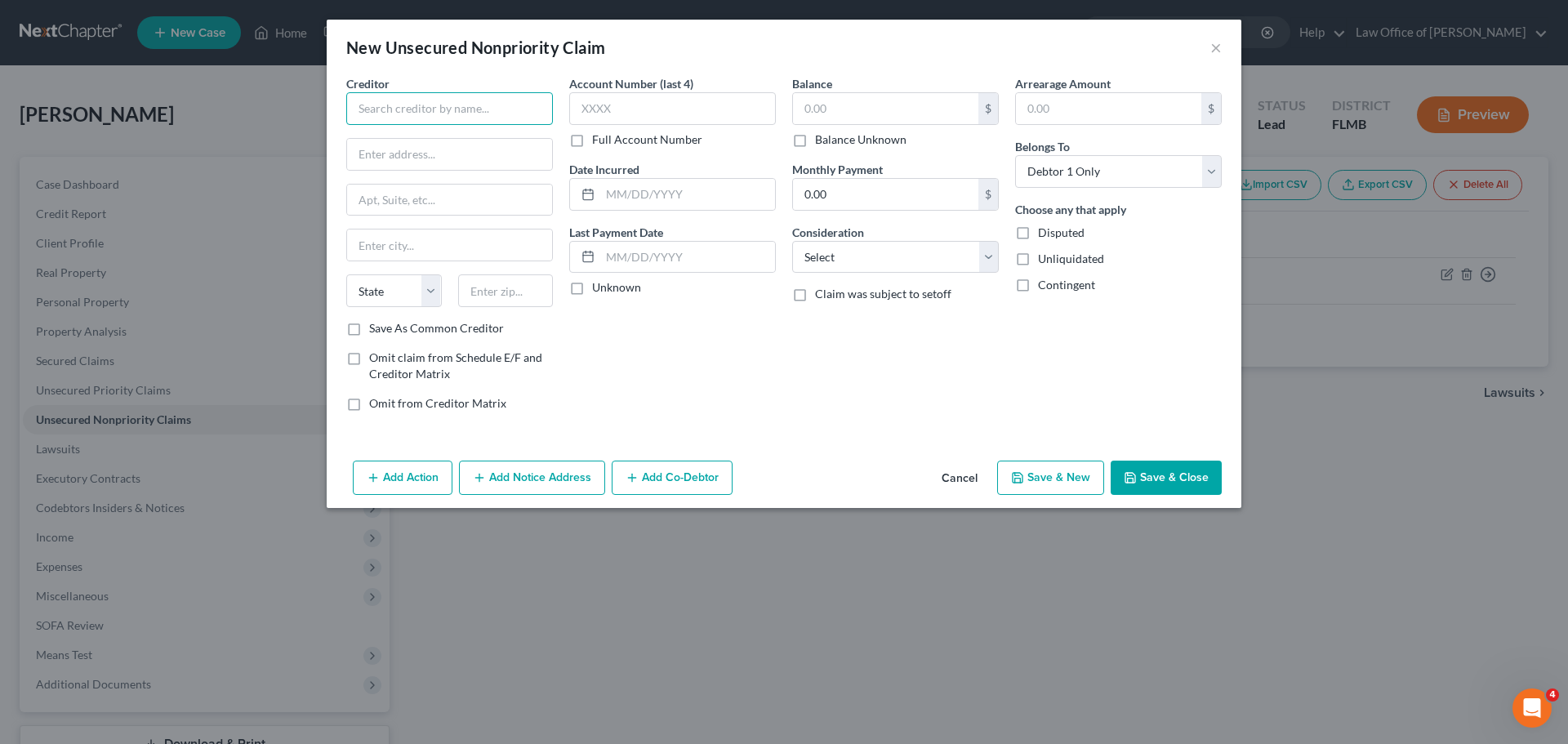
click at [410, 110] on input "text" at bounding box center [450, 109] width 206 height 33
paste input "Bank of America"
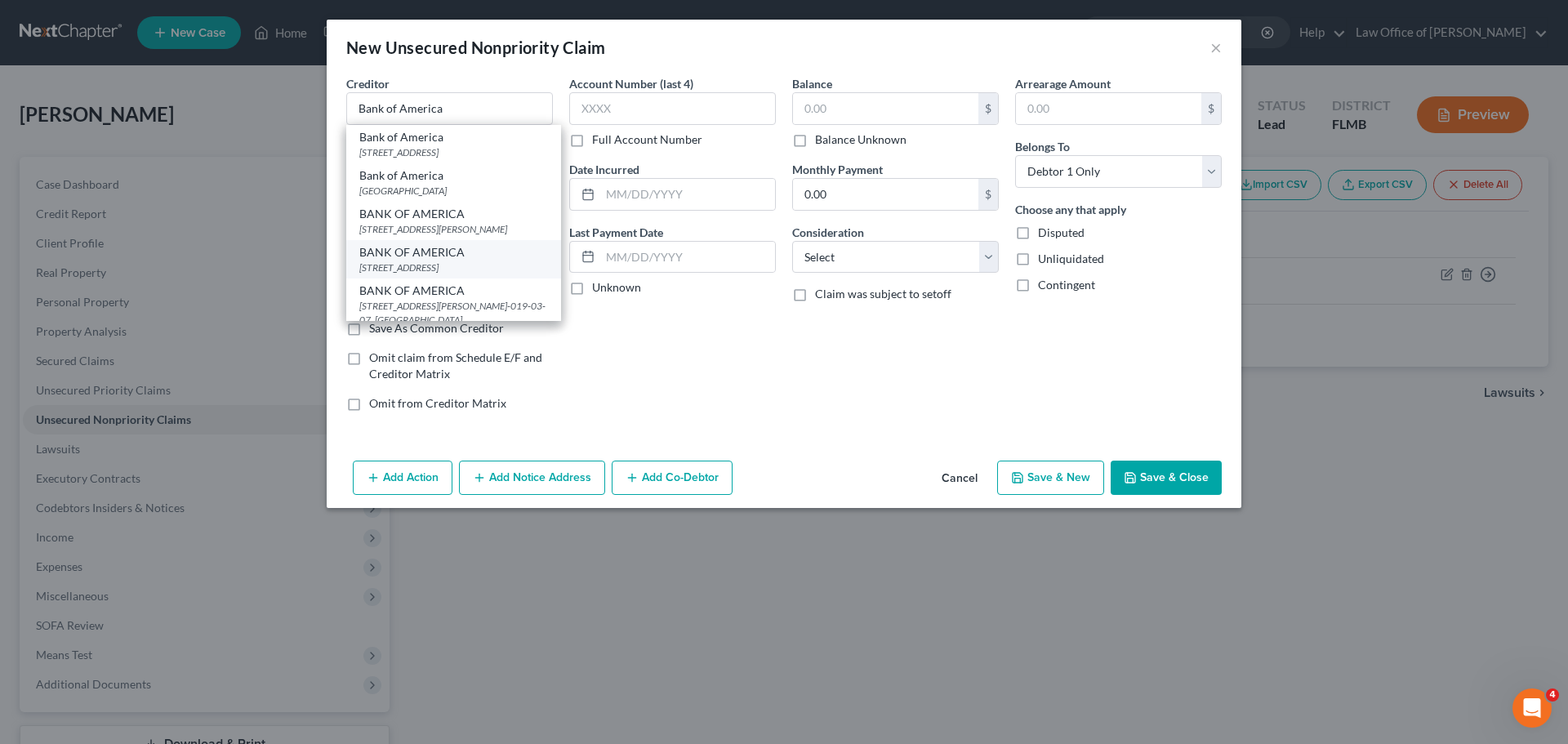
click at [506, 274] on div "[STREET_ADDRESS]" at bounding box center [454, 267] width 188 height 14
type input "BANK OF AMERICA"
type input "PO Box 982238"
type input "[GEOGRAPHIC_DATA]"
select select "45"
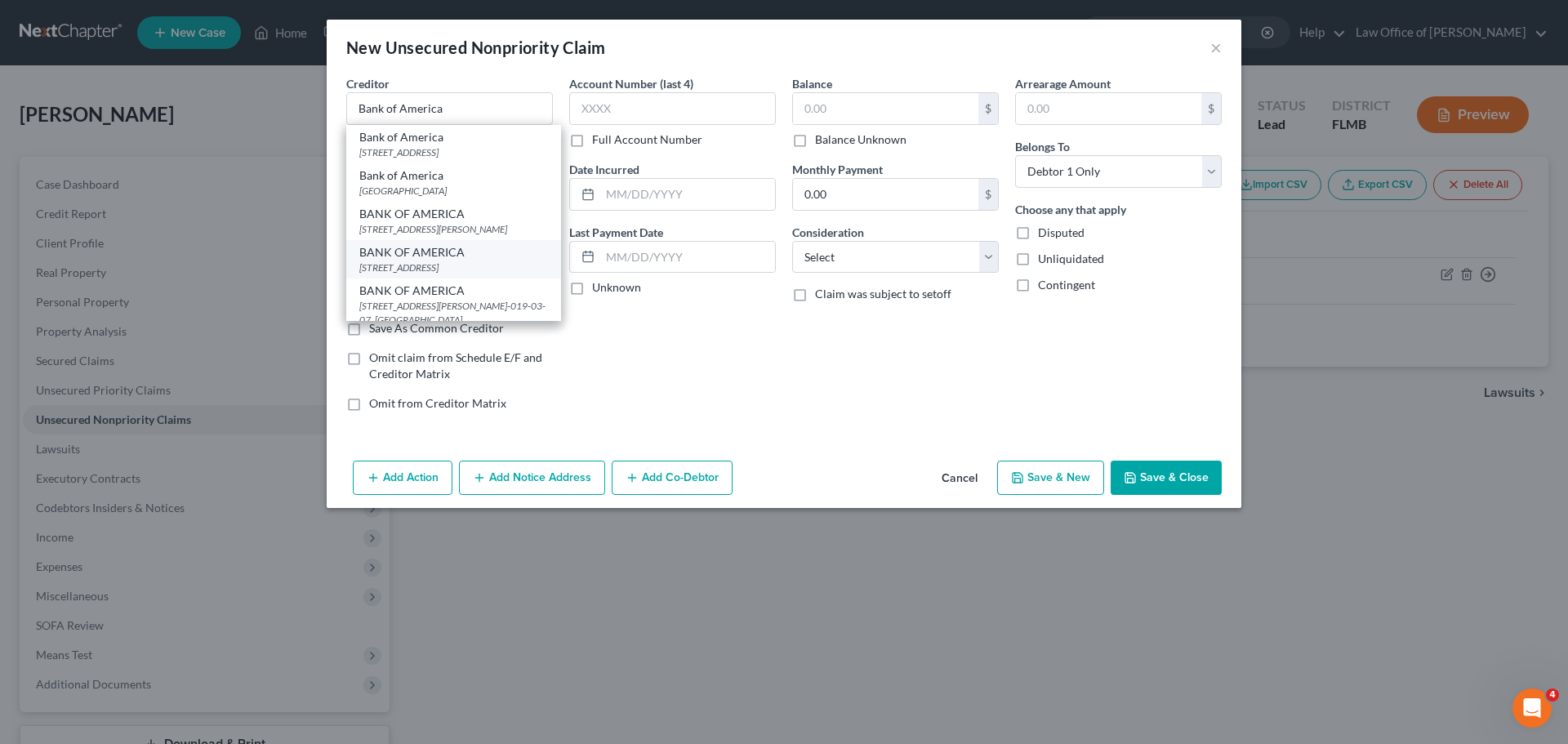
type input "79998"
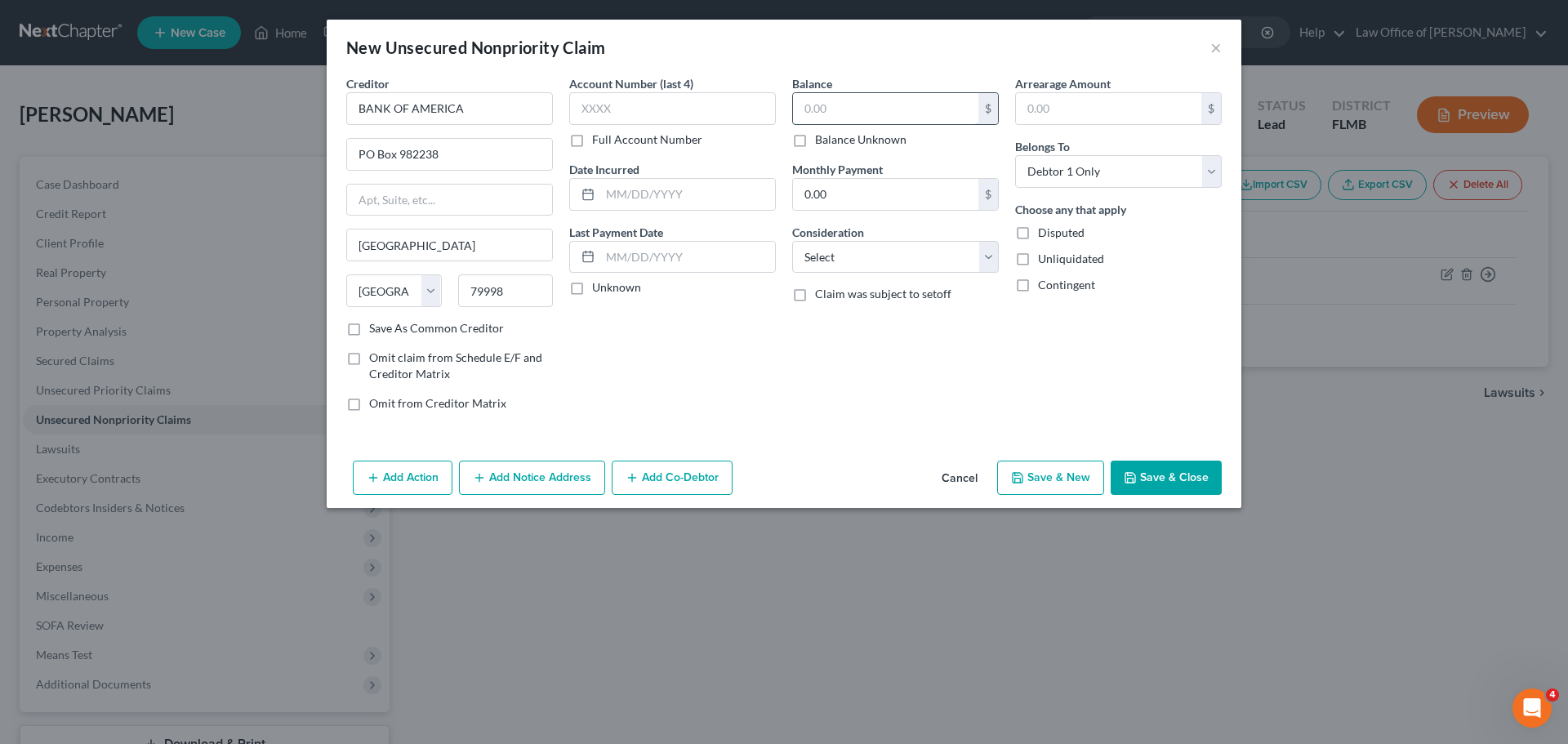
click at [844, 110] on input "text" at bounding box center [885, 109] width 185 height 31
type input "4,330.00"
click at [954, 392] on div "Balance 4,330.00 $ Balance Unknown Balance Undetermined 4,330.00 $ Balance Unkn…" at bounding box center [896, 250] width 223 height 349
click at [1057, 485] on button "Save & New" at bounding box center [1051, 478] width 107 height 34
select select "0"
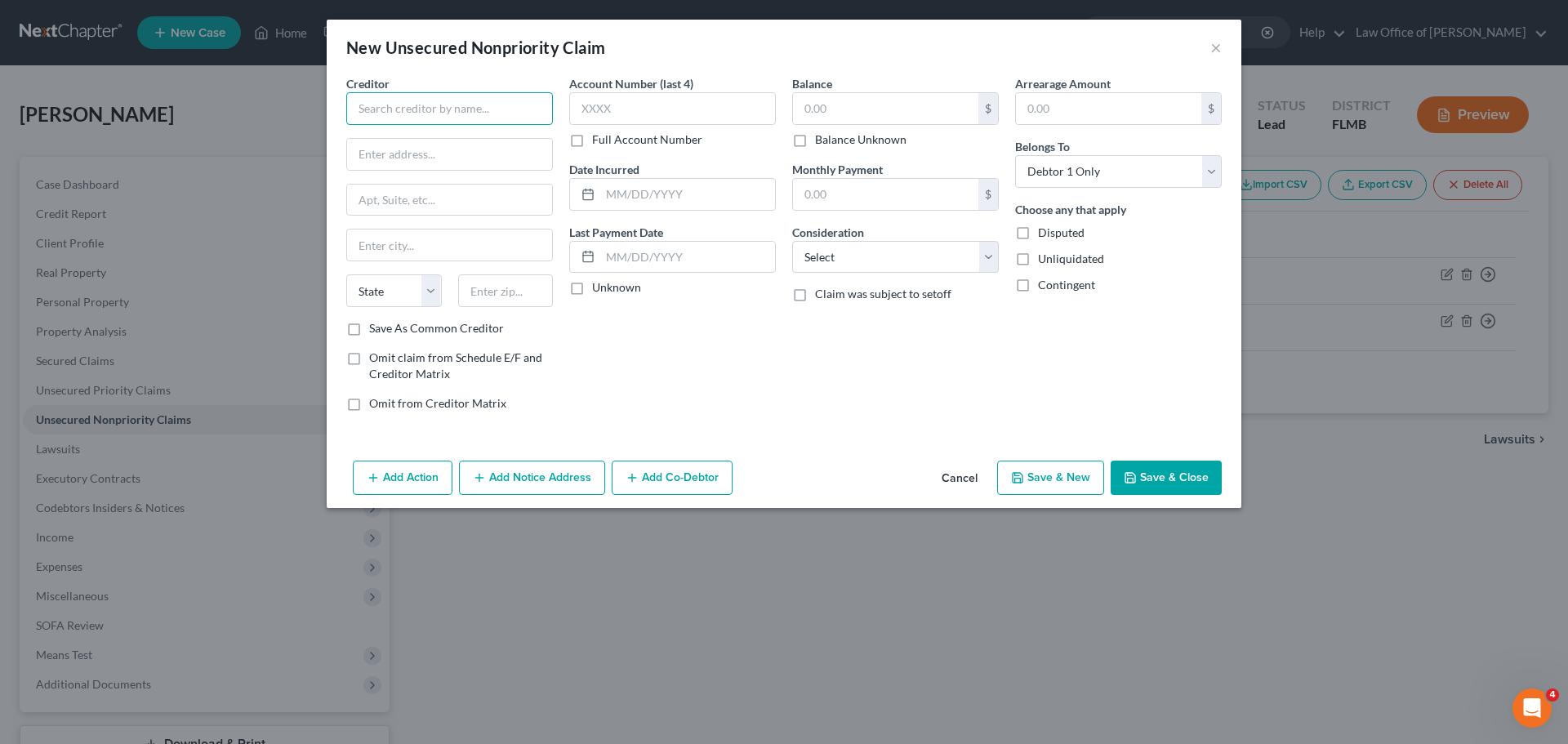
click at [437, 118] on input "text" at bounding box center [450, 109] width 206 height 33
paste input "DISCOVER PERSONAL LOANS"
type input "DISCOVER PERSONAL LOANS"
click at [369, 327] on label "Save As Common Creditor" at bounding box center [436, 328] width 135 height 16
click at [376, 327] on input "Save As Common Creditor" at bounding box center [381, 325] width 11 height 11
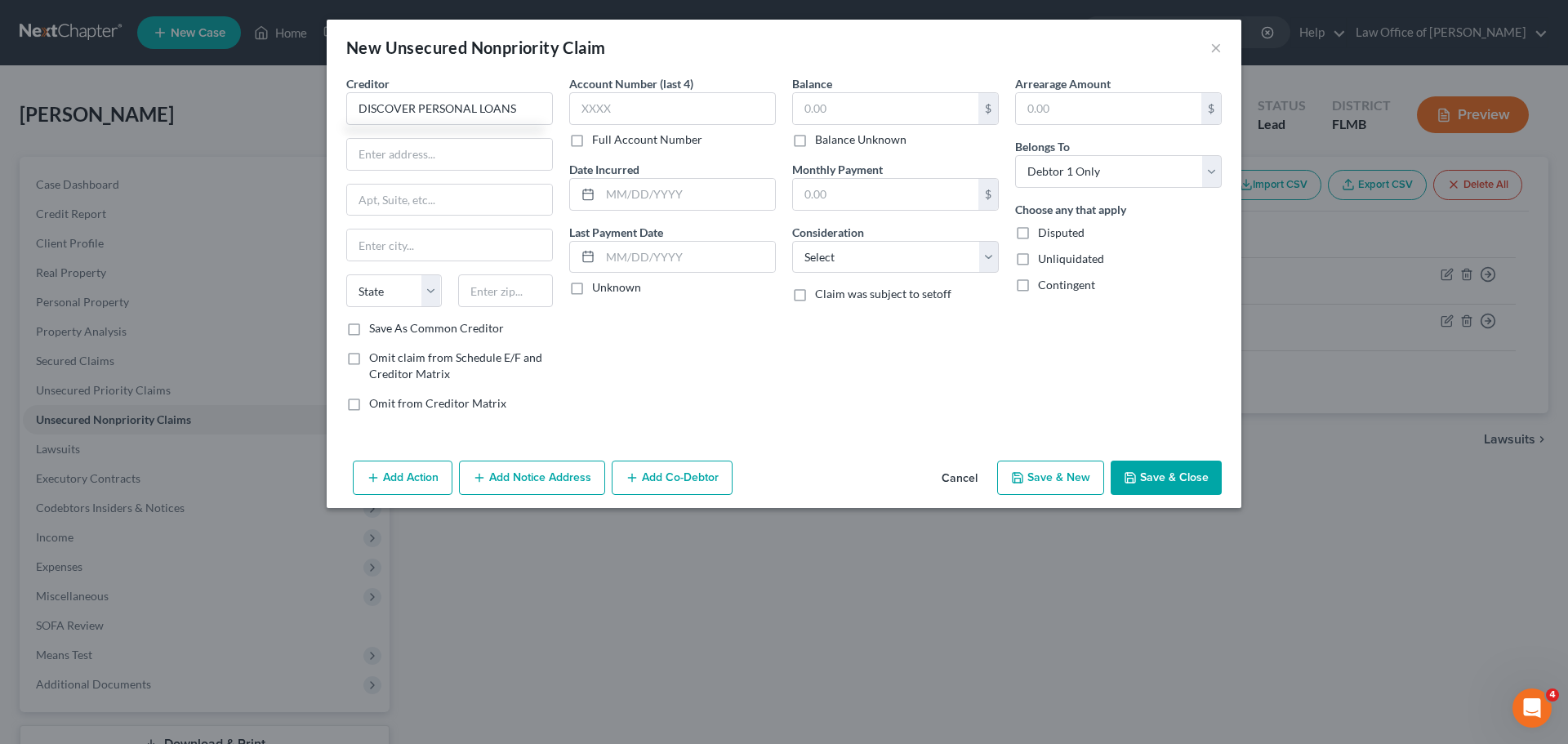
checkbox input "true"
click at [402, 158] on input "text" at bounding box center [450, 155] width 205 height 31
paste input "PO BOX 30954"
type input "PO BOX 30954"
click at [504, 295] on input "text" at bounding box center [506, 291] width 96 height 33
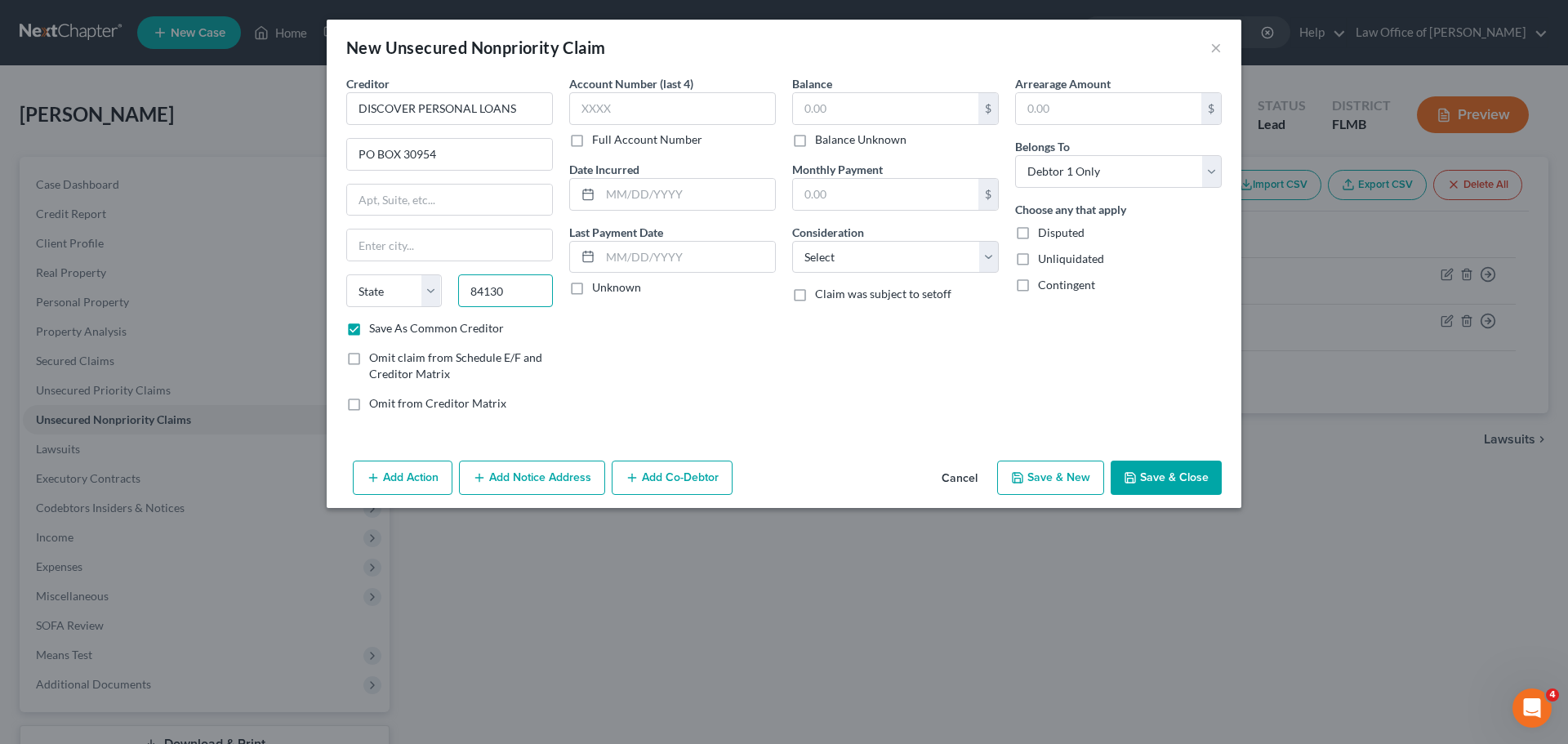
type input "84130"
click at [591, 356] on div "Account Number (last 4) Full Account Number Date Incurred Last Payment Date Unk…" at bounding box center [672, 250] width 223 height 349
type input "[GEOGRAPHIC_DATA]"
select select "46"
click at [808, 114] on input "text" at bounding box center [885, 109] width 185 height 31
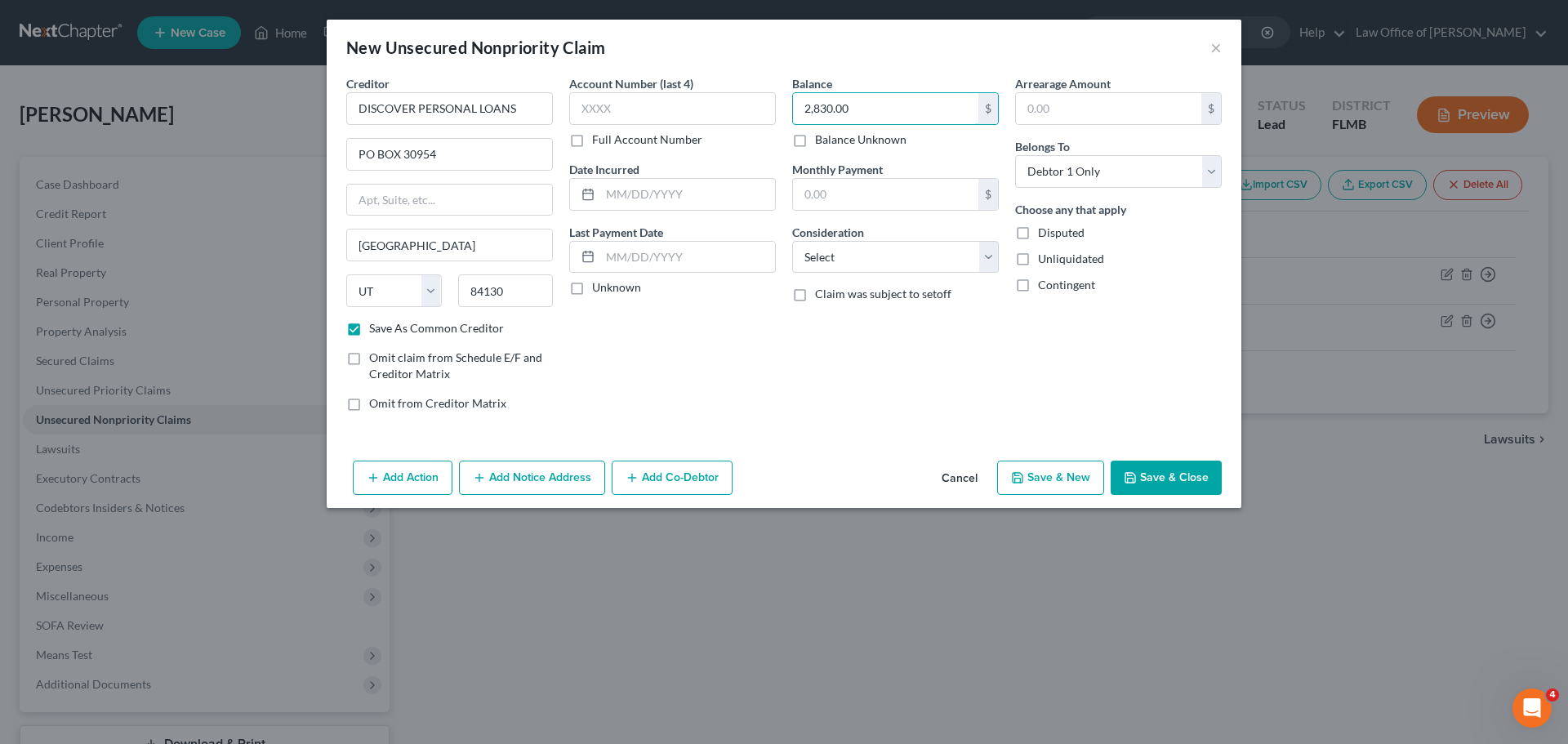
type input "2,830.00"
click at [1037, 472] on button "Save & New" at bounding box center [1051, 478] width 107 height 34
checkbox input "false"
select select "0"
type input "0.00"
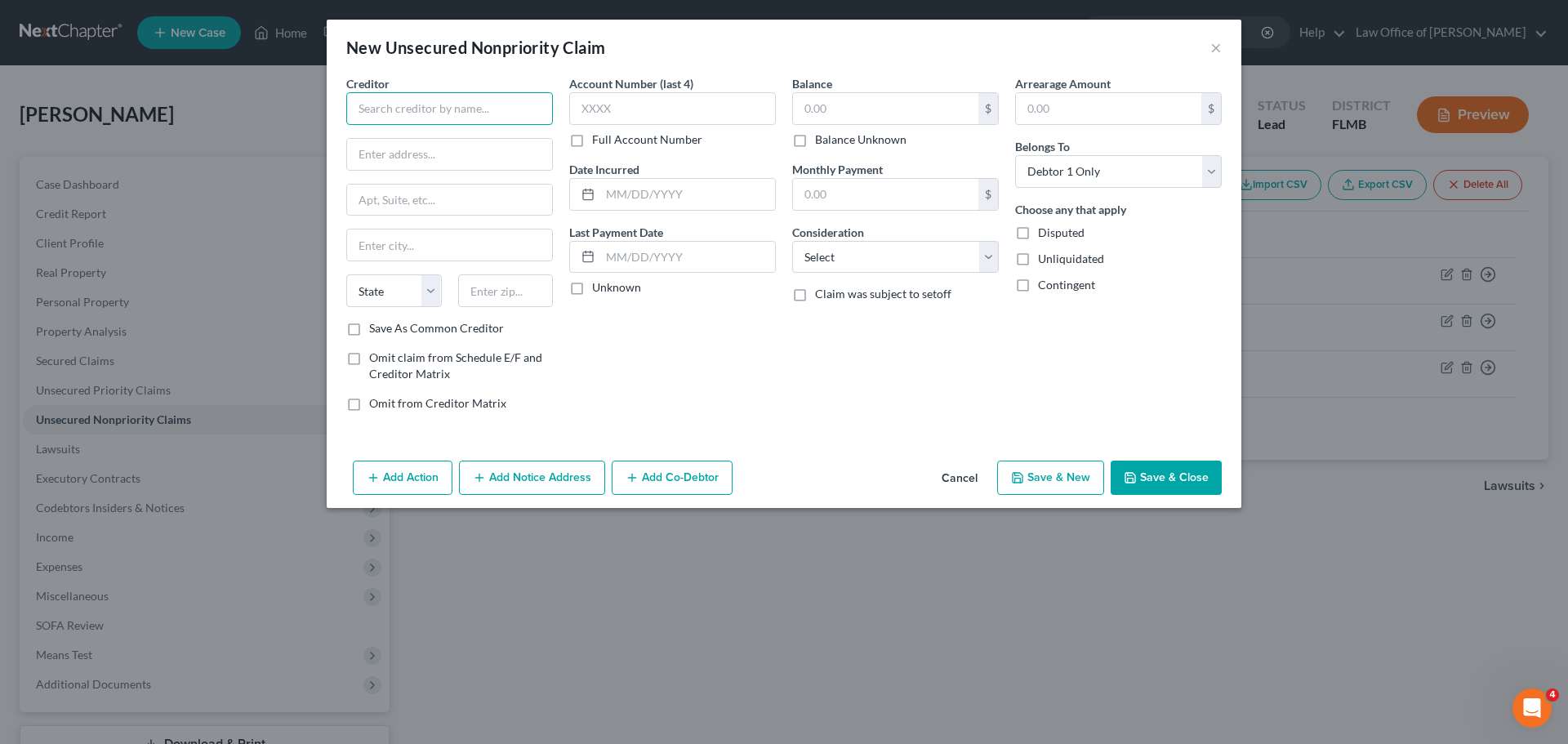
click at [422, 106] on input "text" at bounding box center [450, 109] width 206 height 33
paste input "DISCOVER PERSONAL LOANS"
type input "DISCOVER PERSONAL LOANS"
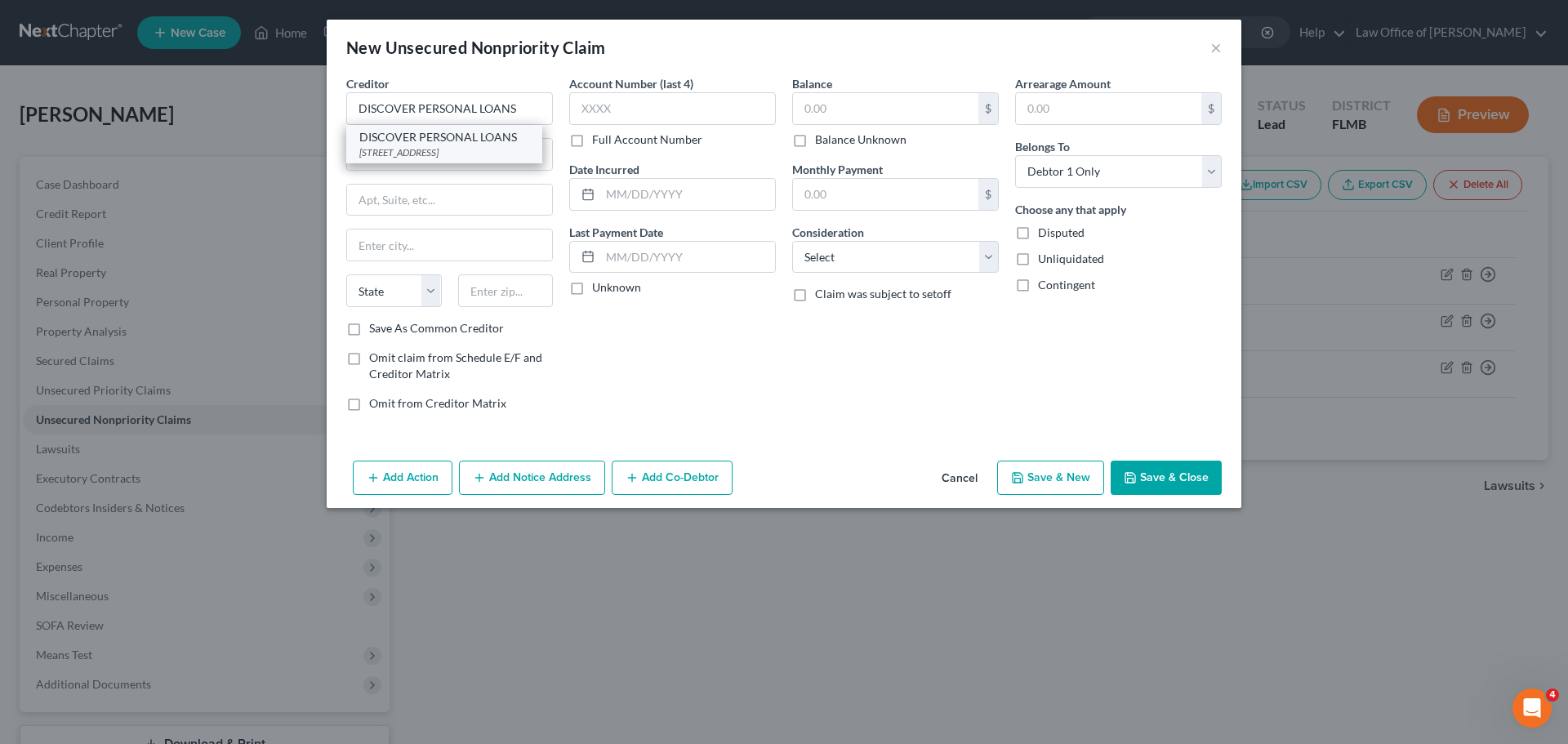
click at [421, 151] on div "[STREET_ADDRESS]" at bounding box center [444, 152] width 169 height 14
type input "PO BOX 30954"
type input "[GEOGRAPHIC_DATA]"
select select "46"
type input "84130"
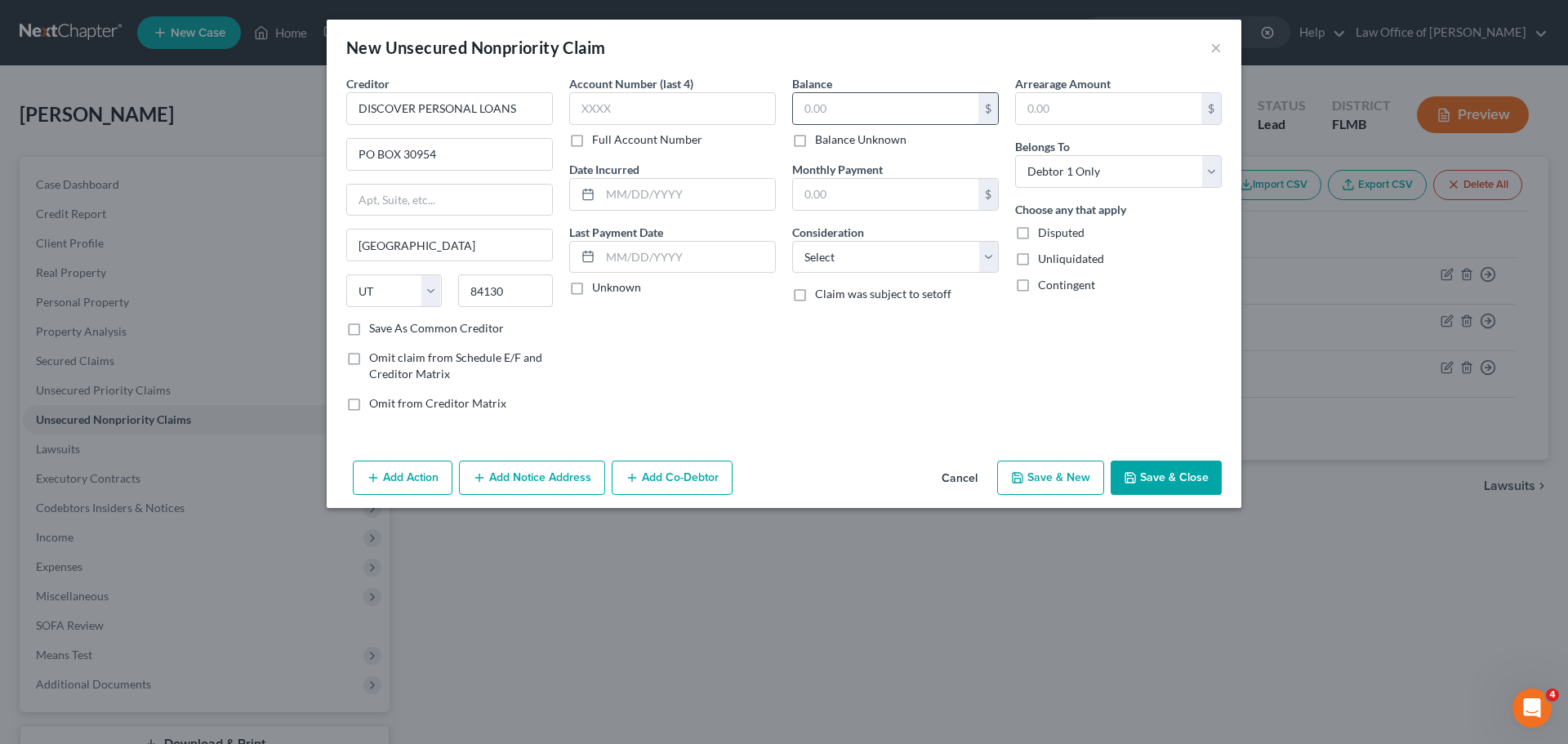
click at [883, 107] on input "text" at bounding box center [885, 109] width 185 height 31
type input "4,375.00"
click at [1023, 467] on button "Save & New" at bounding box center [1051, 478] width 107 height 34
select select "0"
type input "0.00"
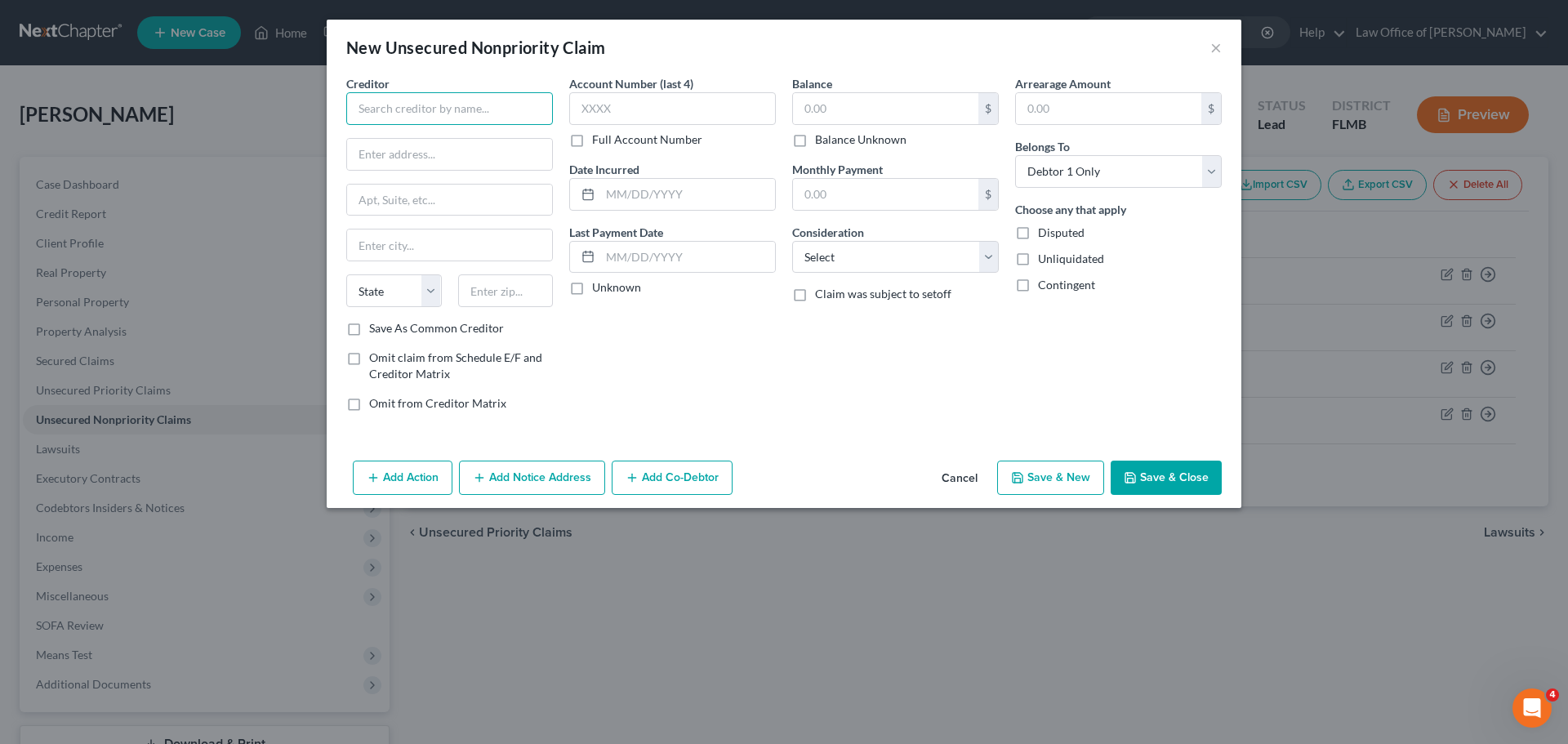
click at [452, 106] on input "text" at bounding box center [450, 109] width 206 height 33
paste input "VYSTAR CREDIT UNION"
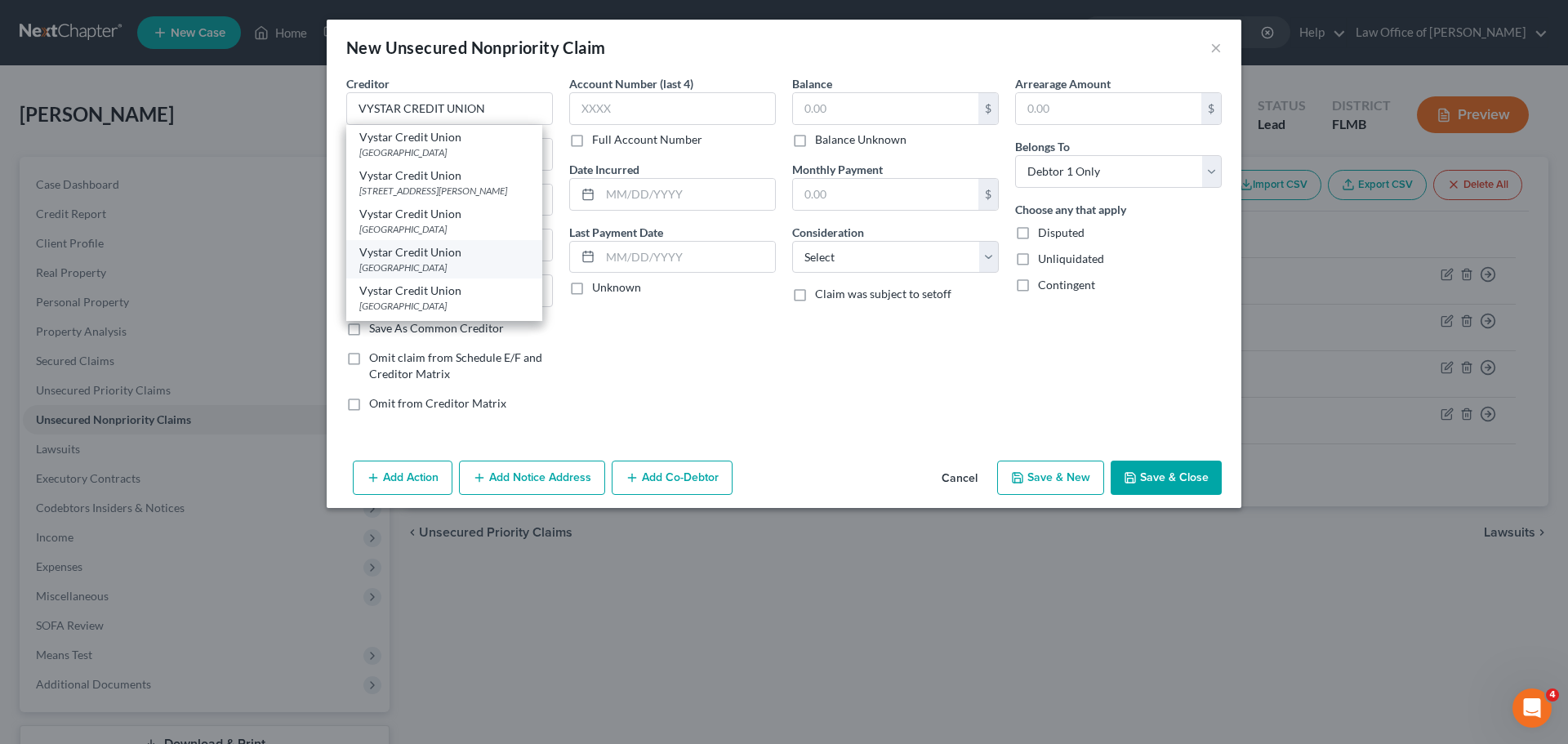
click at [468, 253] on div "Vystar Credit Union" at bounding box center [444, 252] width 169 height 16
type input "Vystar Credit Union"
type input "PO Box 45085"
type input "[GEOGRAPHIC_DATA]"
select select "9"
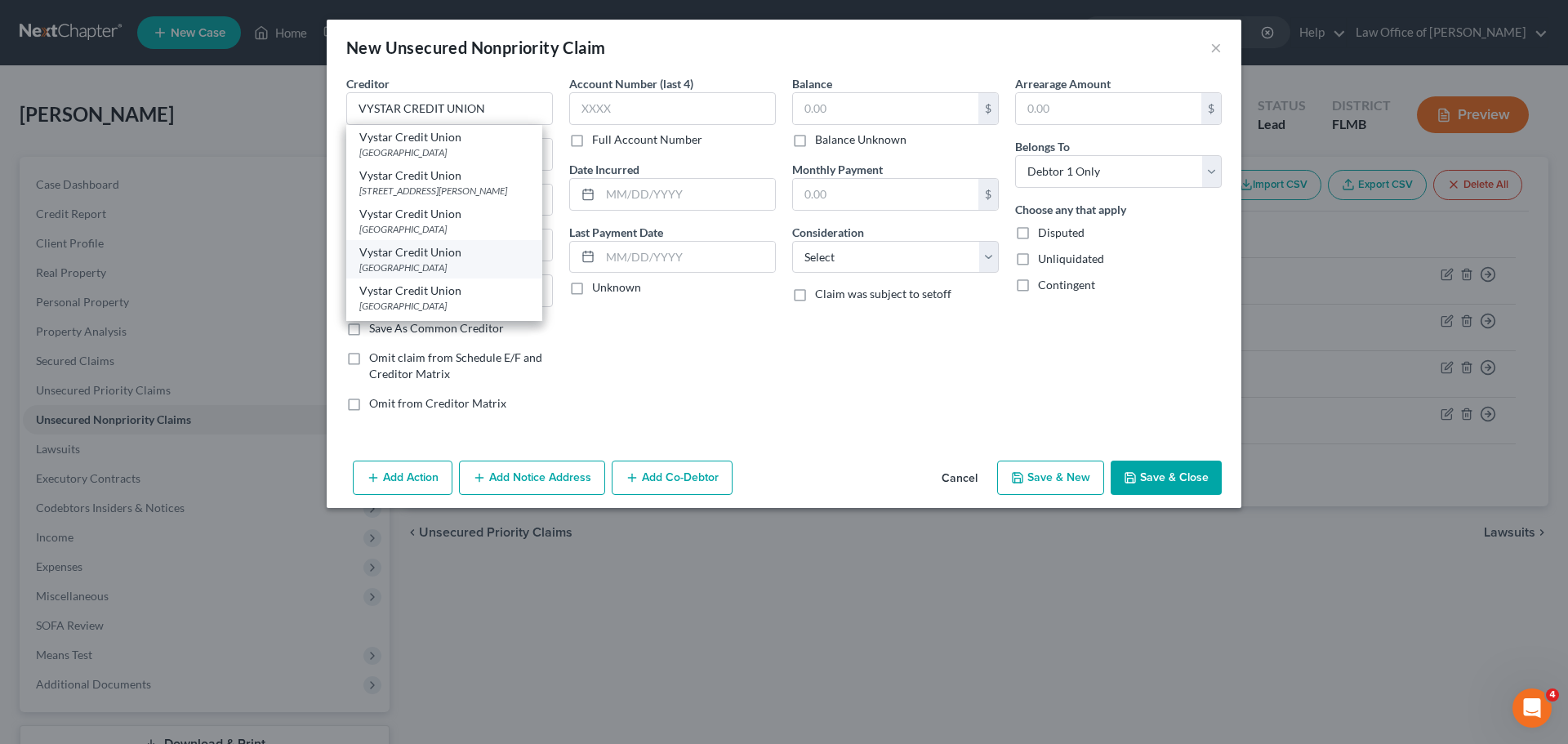
type input "32232"
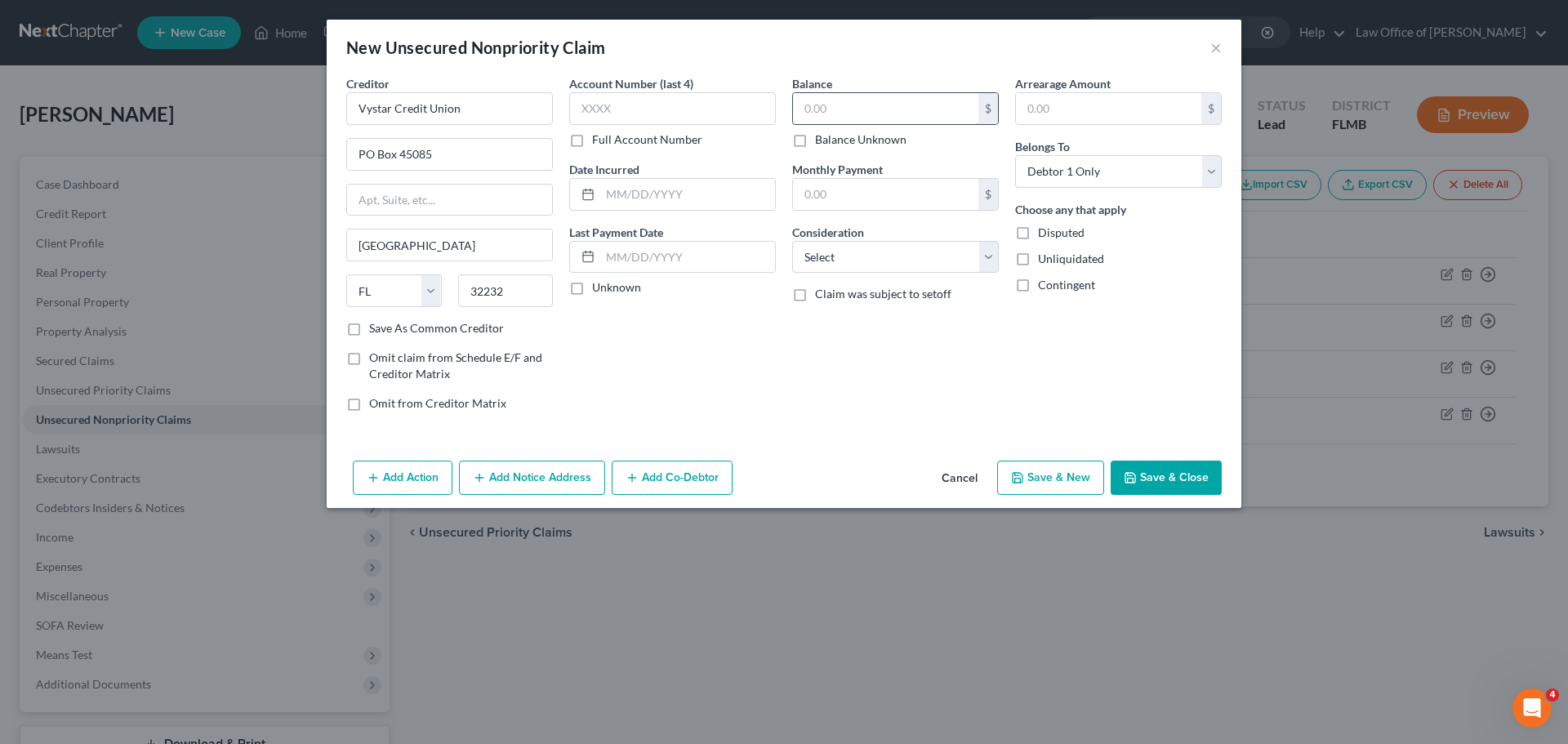
click at [893, 115] on input "text" at bounding box center [885, 109] width 185 height 31
type input "9,785.00"
click at [1077, 485] on button "Save & New" at bounding box center [1051, 478] width 107 height 34
select select "0"
type input "0.00"
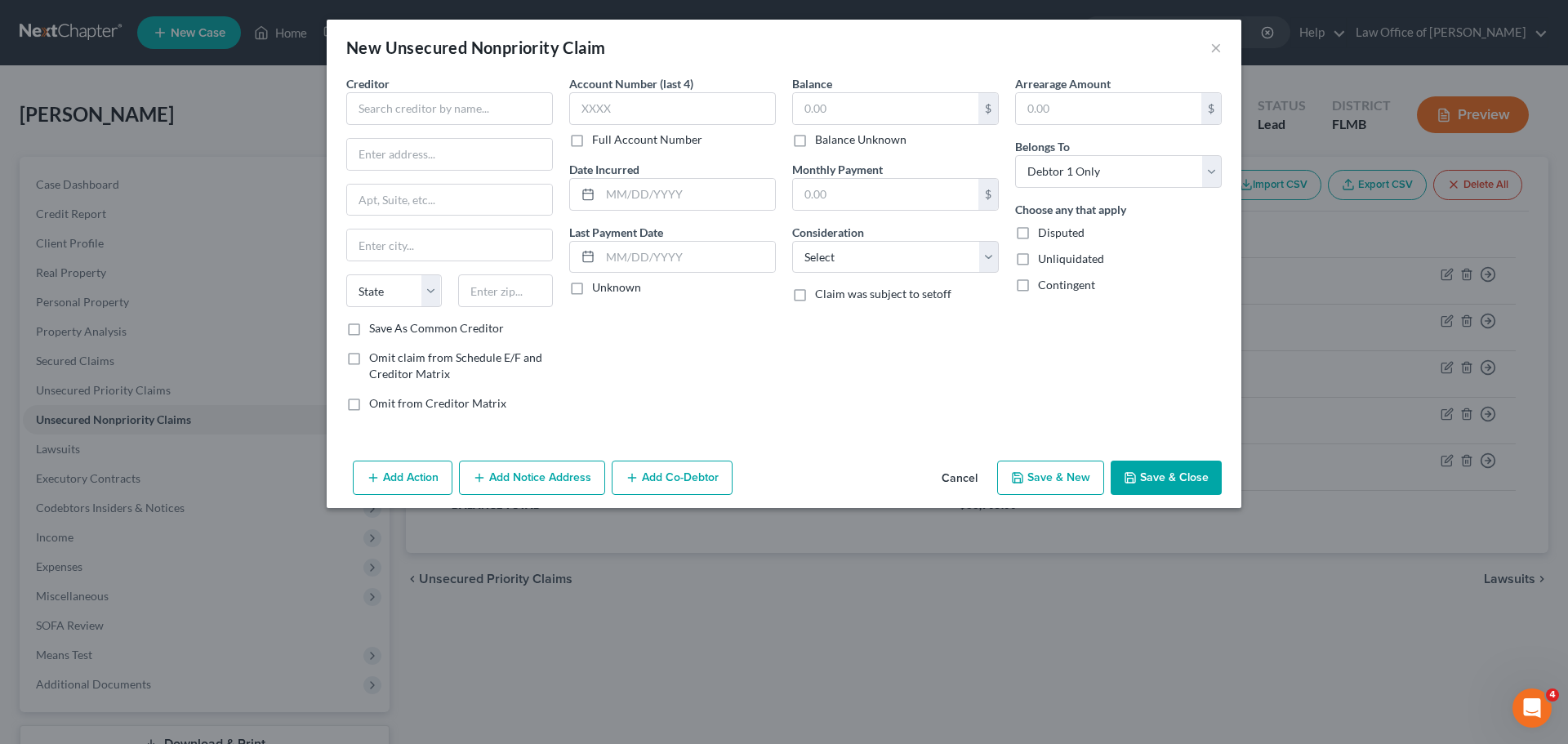
click at [969, 481] on button "Cancel" at bounding box center [960, 479] width 62 height 33
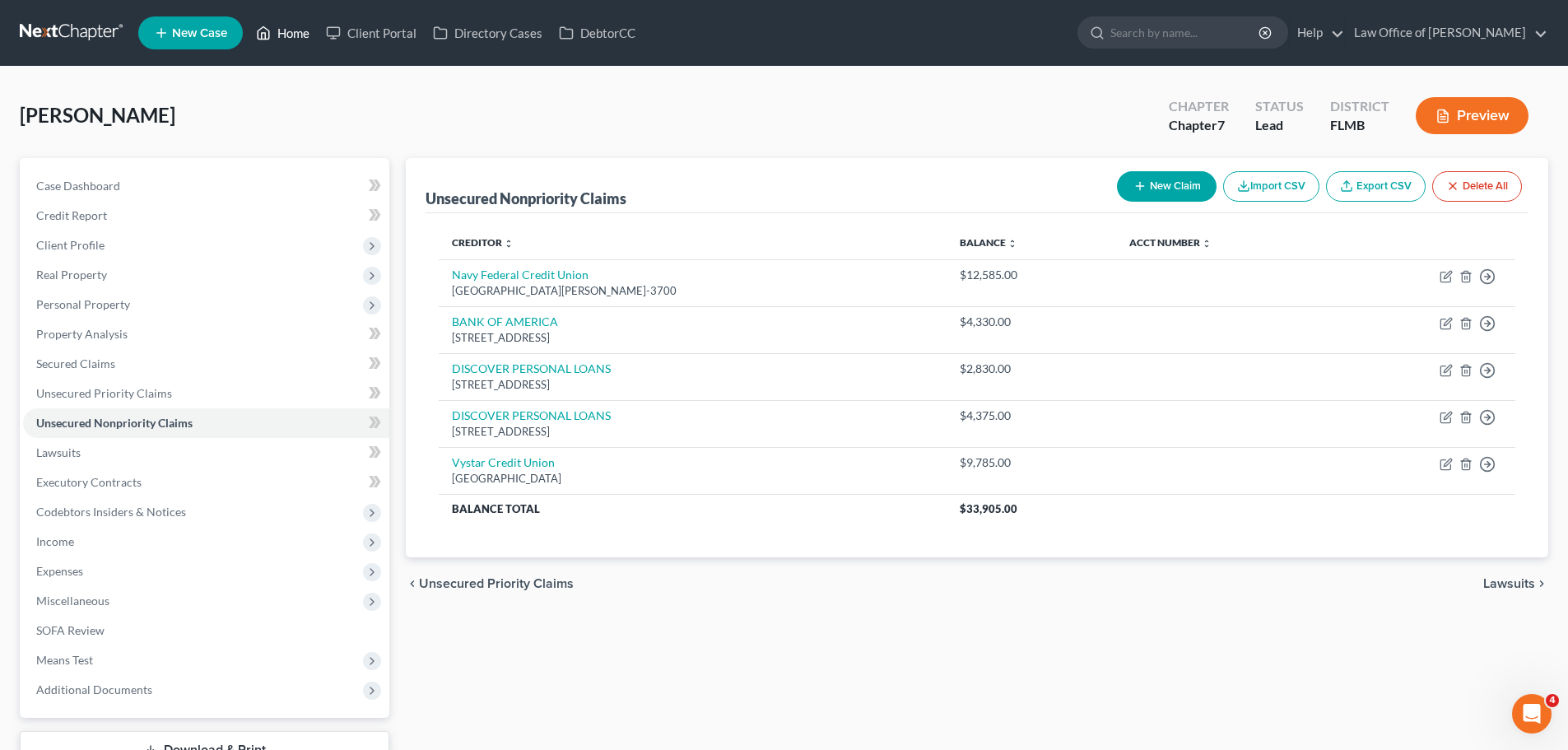
click at [278, 32] on link "Home" at bounding box center [282, 33] width 70 height 30
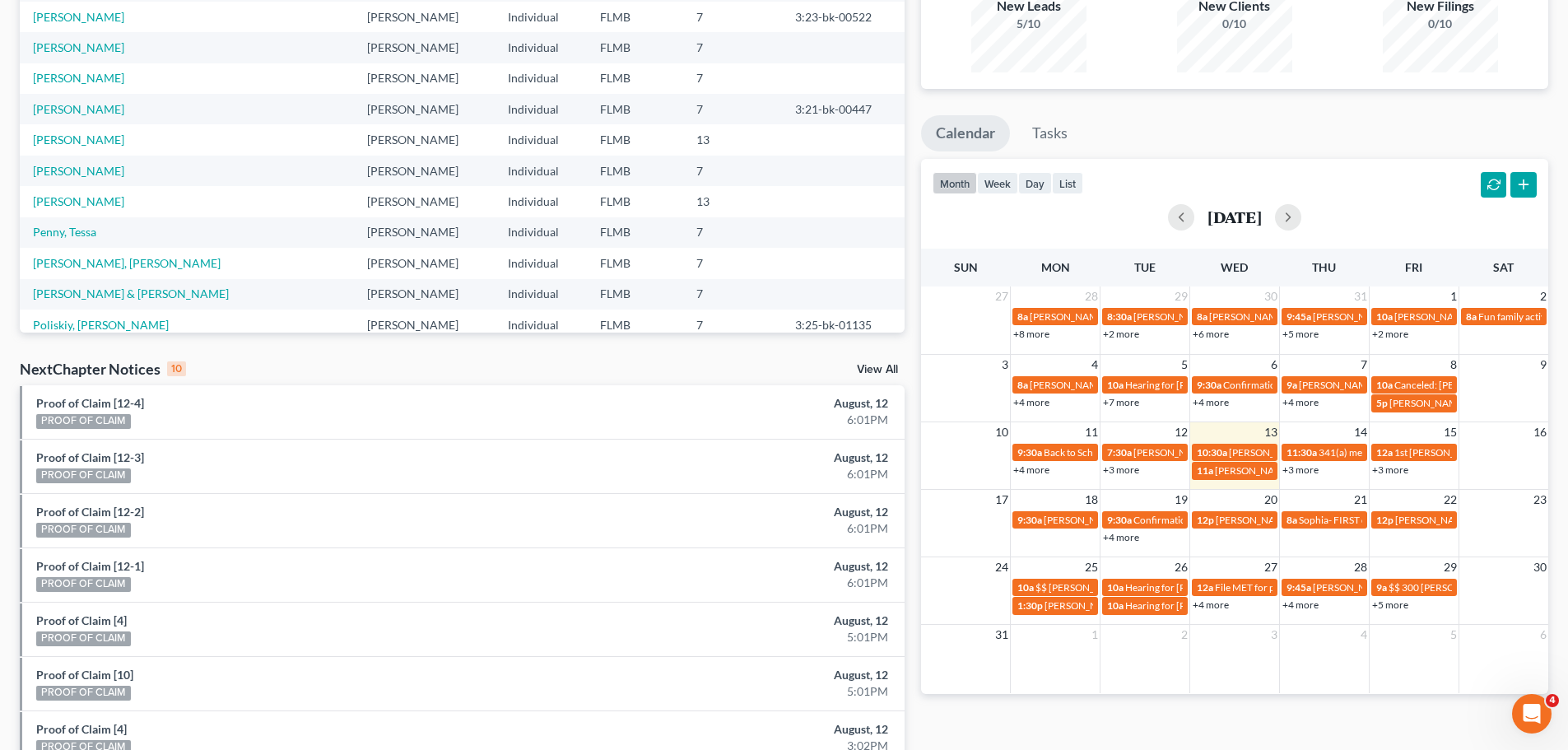
scroll to position [247, 0]
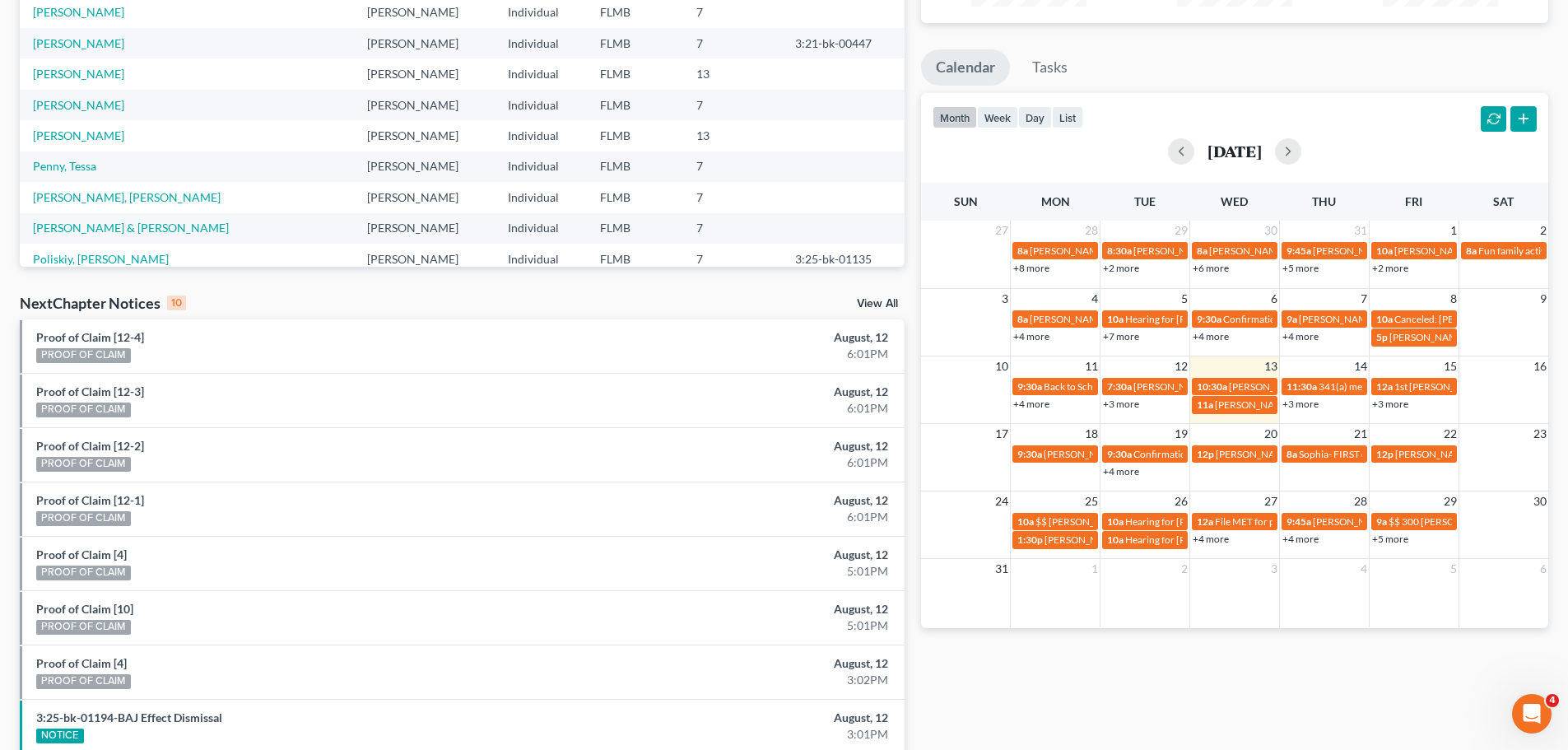
click at [1400, 542] on link "+5 more" at bounding box center [1391, 538] width 36 height 12
click at [1002, 117] on button "week" at bounding box center [998, 117] width 41 height 22
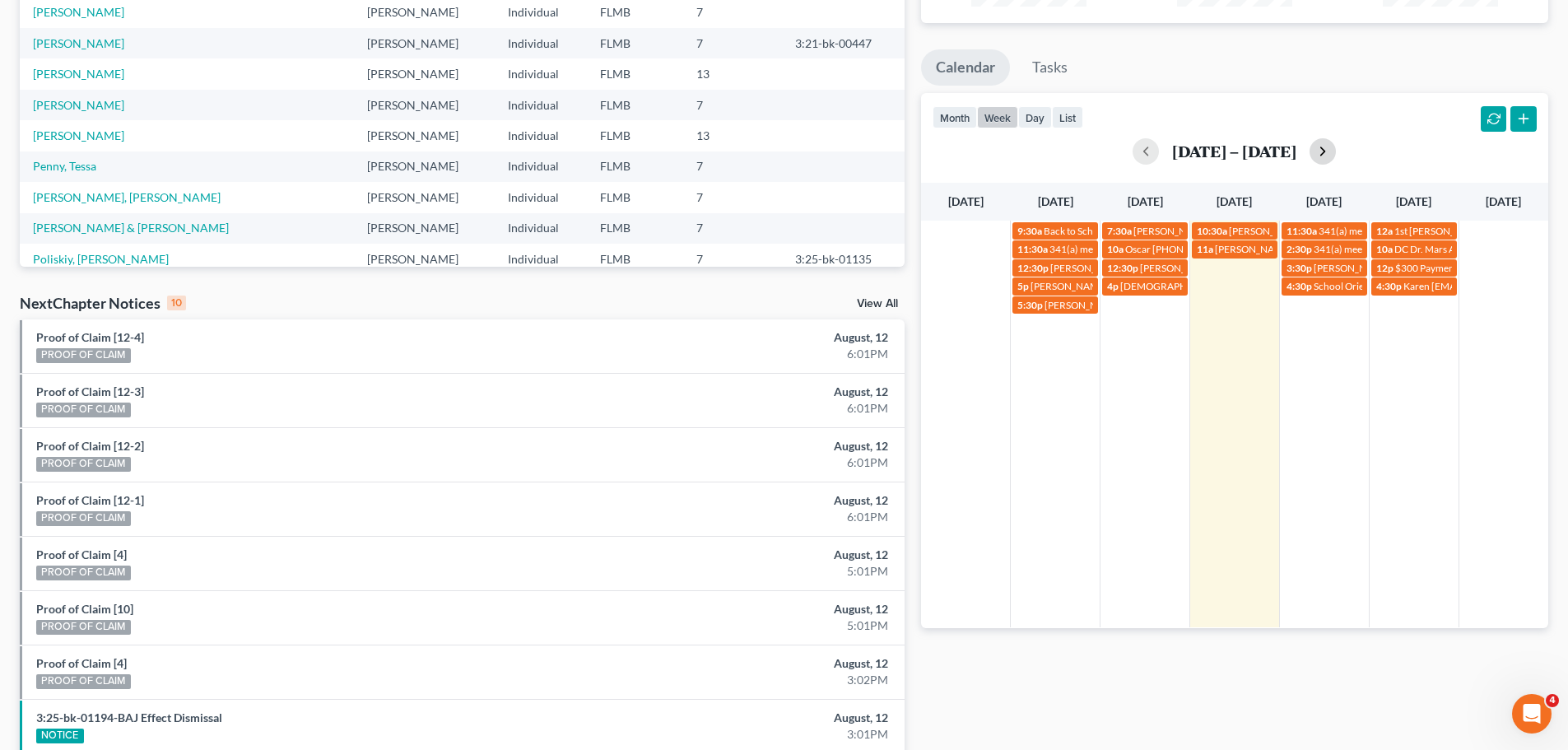
click at [1320, 159] on button "button" at bounding box center [1323, 152] width 26 height 26
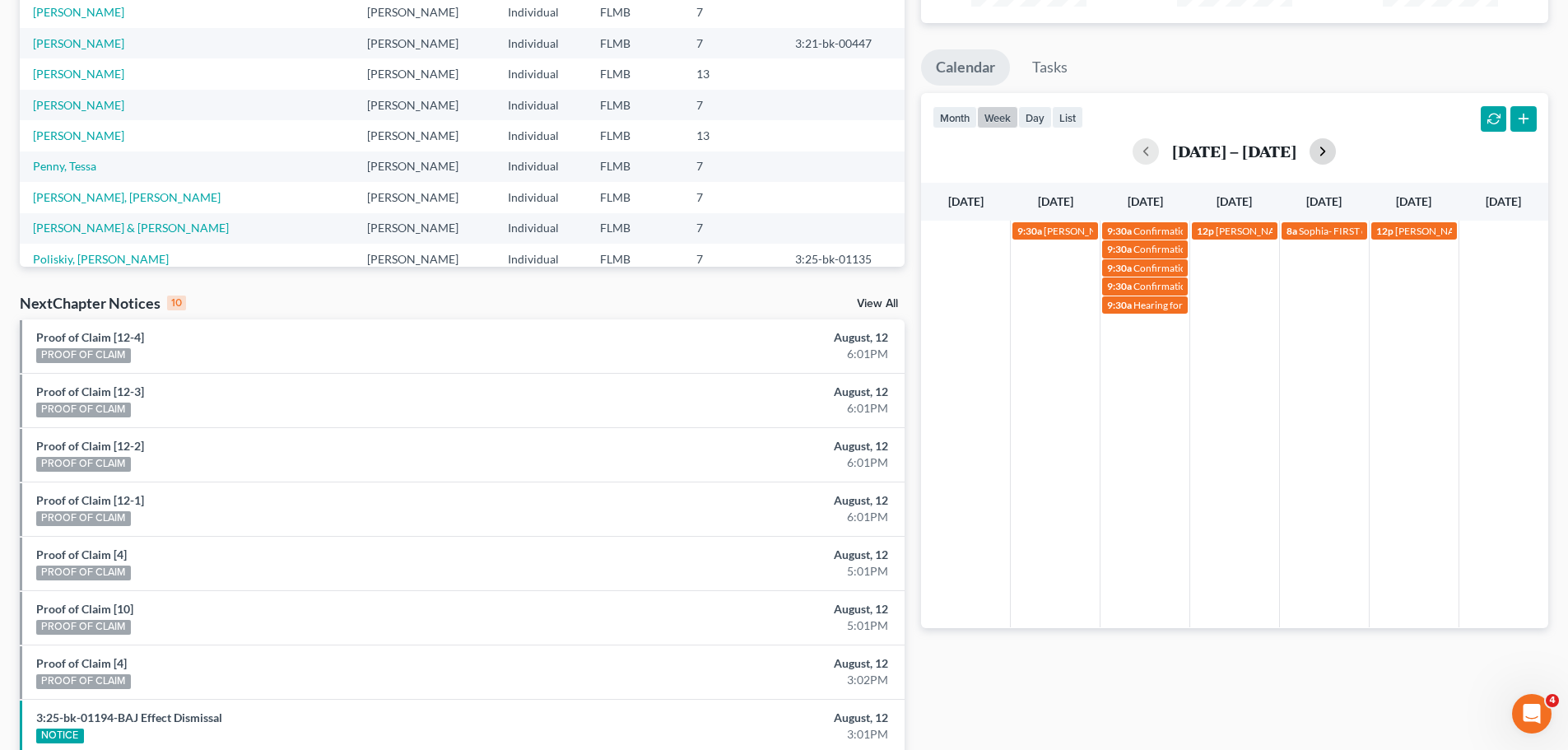
click at [1320, 159] on button "button" at bounding box center [1323, 152] width 26 height 26
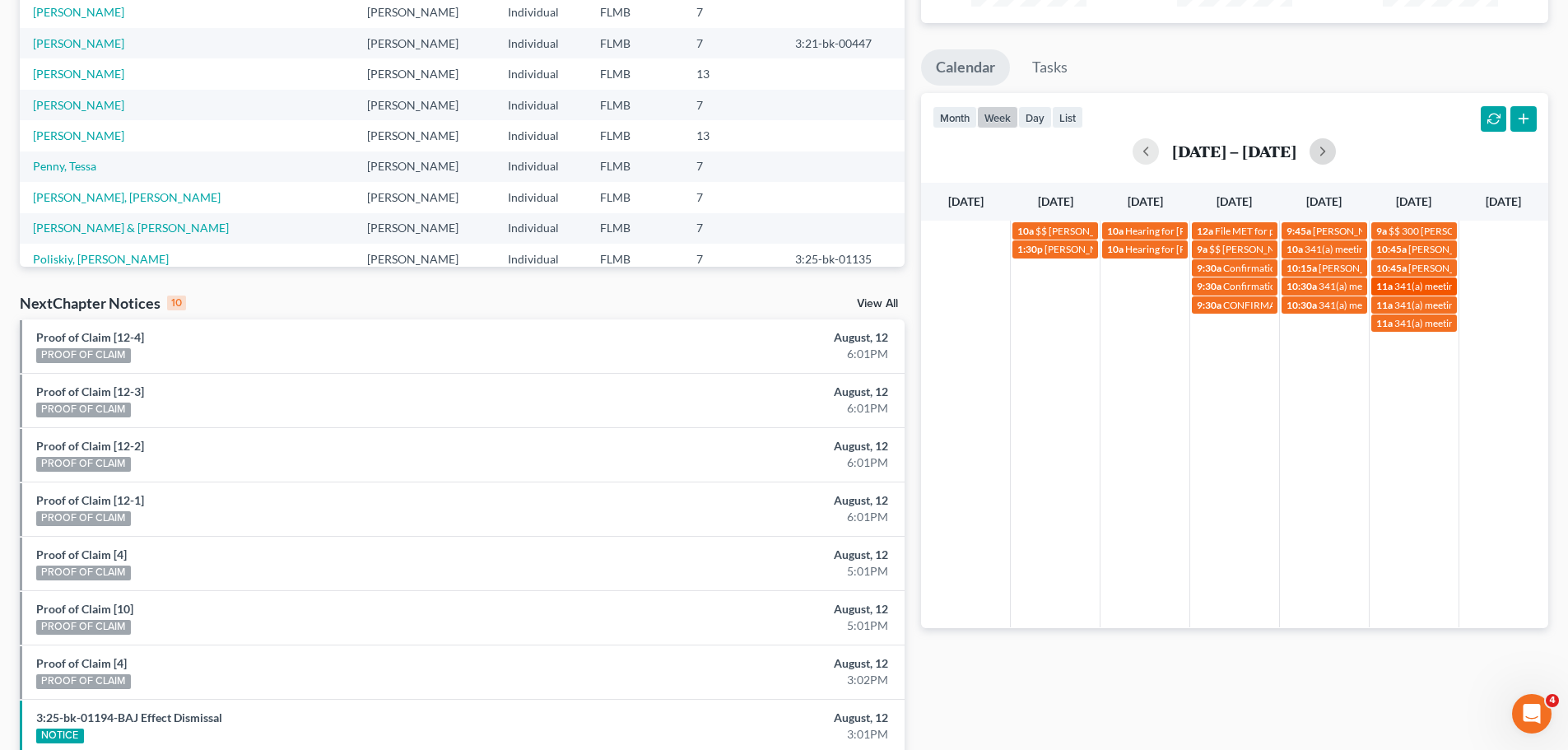
click at [1418, 282] on span "341(a) meeting for [PERSON_NAME]" at bounding box center [1474, 285] width 158 height 12
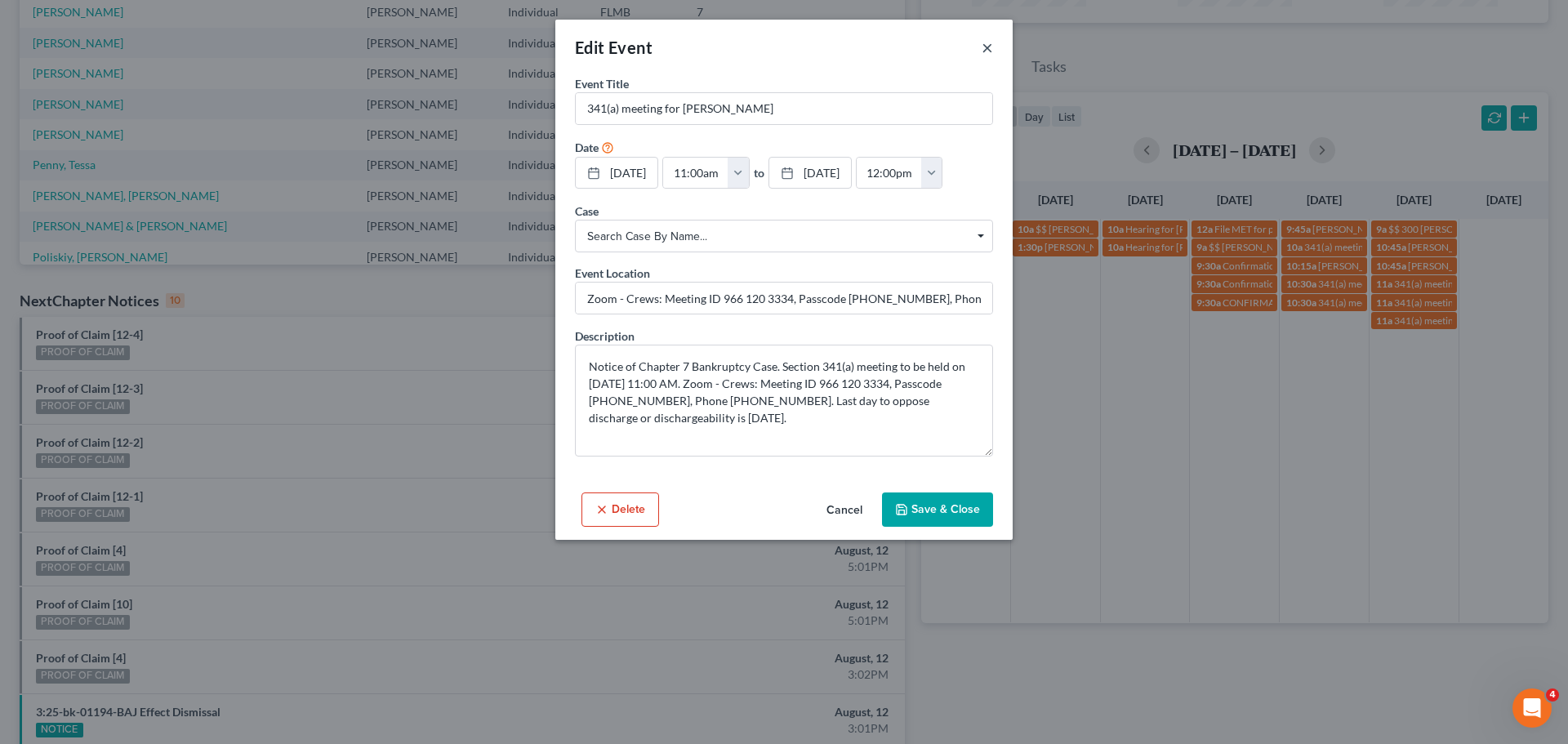
click at [992, 47] on button "×" at bounding box center [987, 47] width 11 height 20
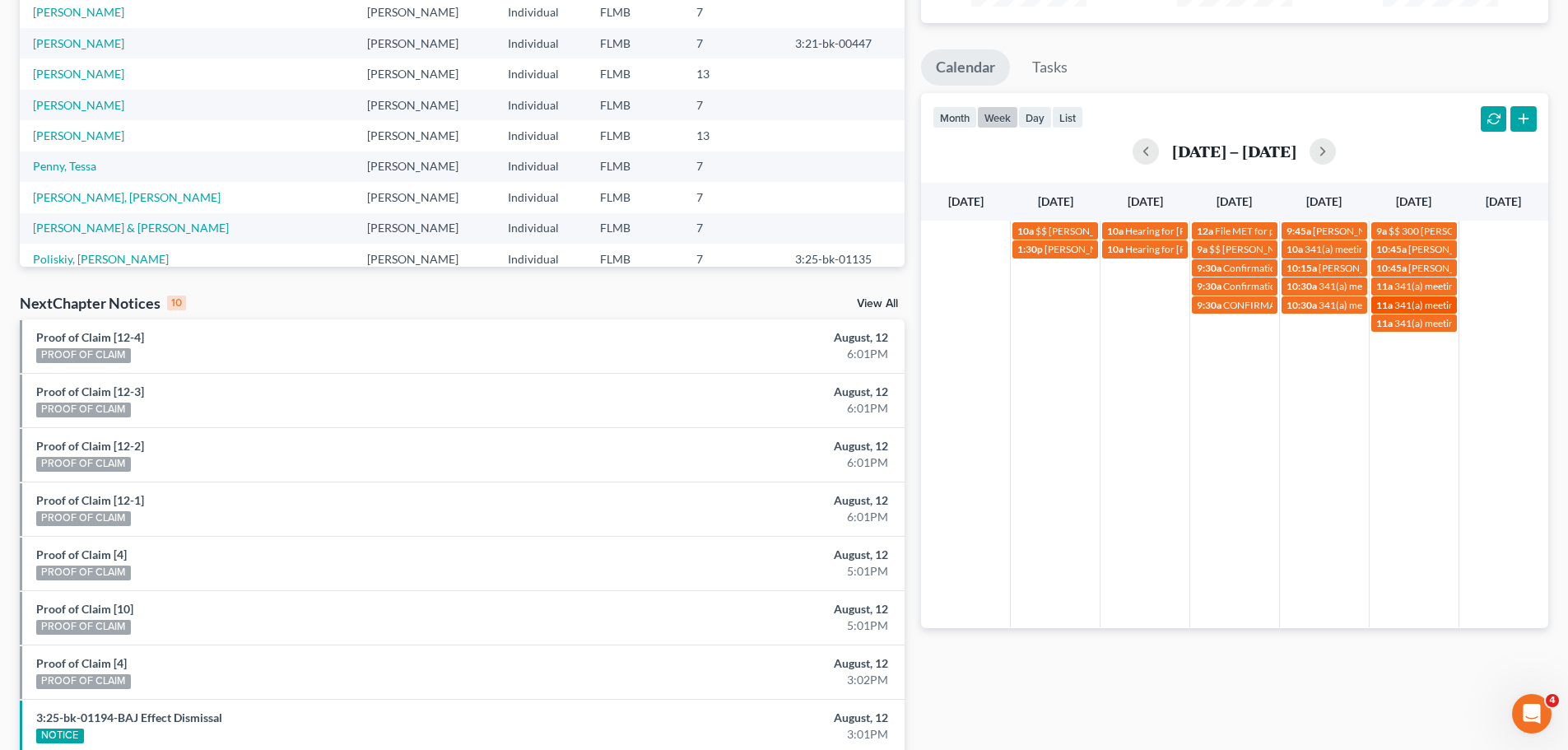
click at [1384, 304] on span "11a" at bounding box center [1385, 304] width 17 height 12
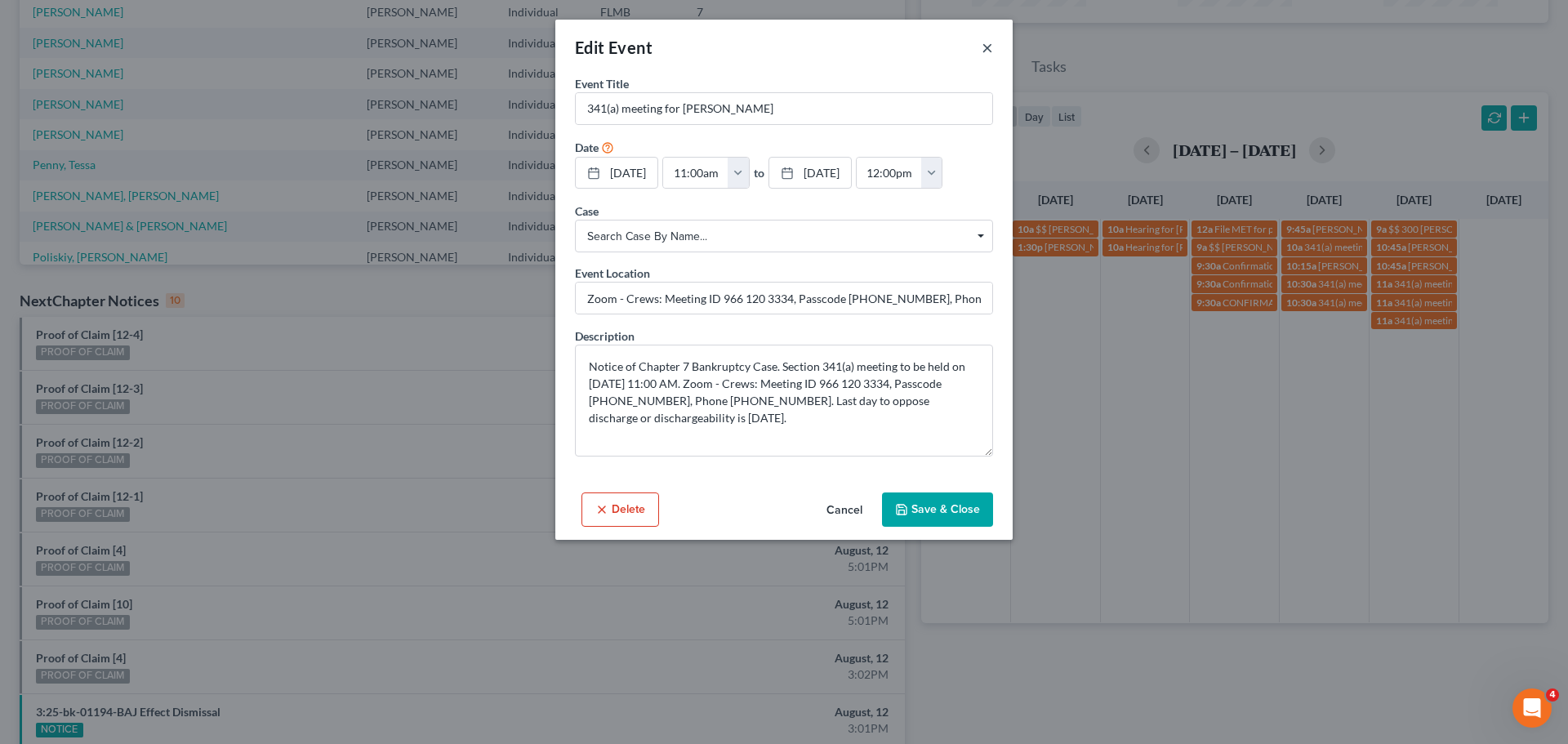
click at [986, 46] on button "×" at bounding box center [987, 47] width 11 height 20
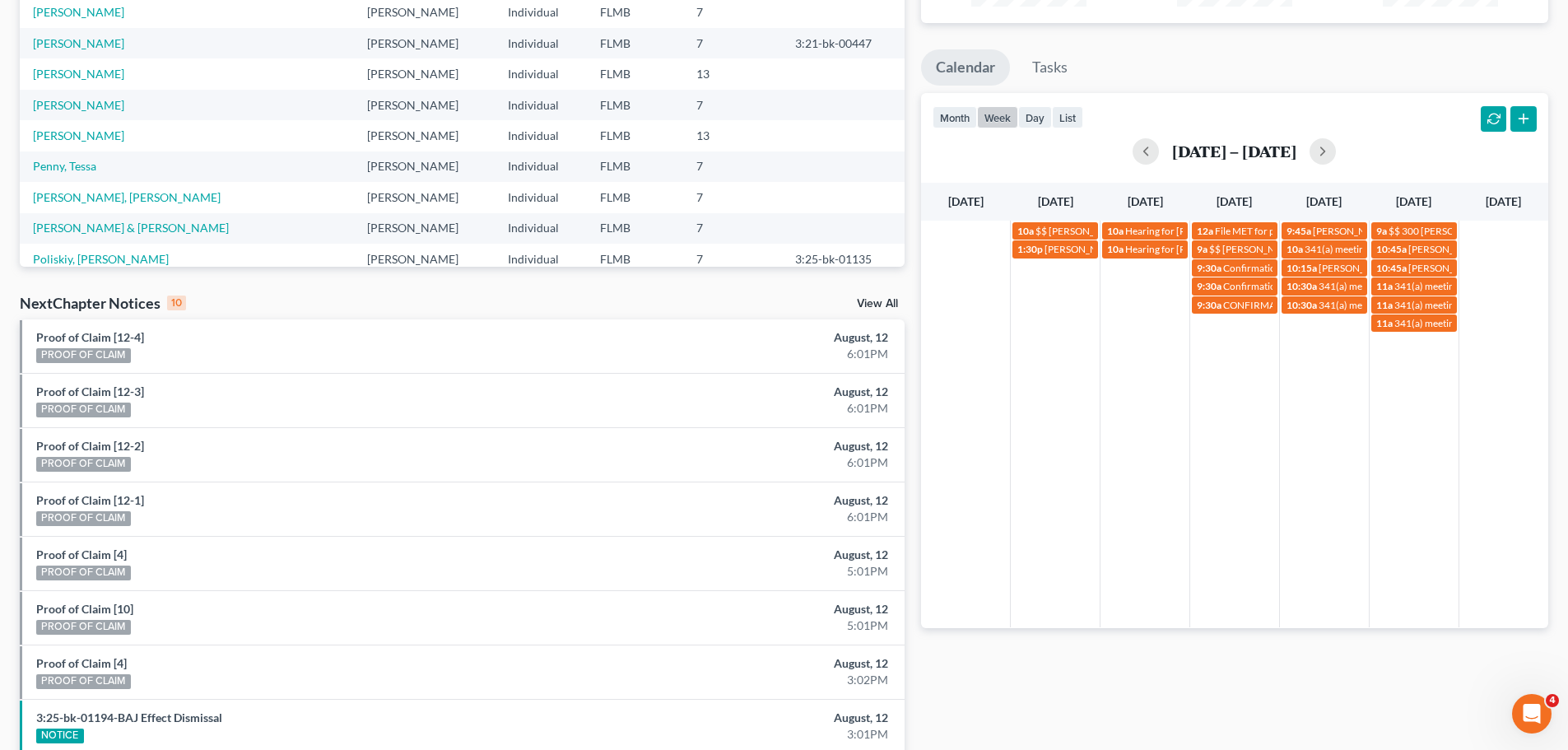
click at [1409, 391] on div "10a $$ [PERSON_NAME] $400 10a Hearing for [PERSON_NAME][US_STATE] and [PERSON_N…" at bounding box center [1235, 423] width 627 height 407
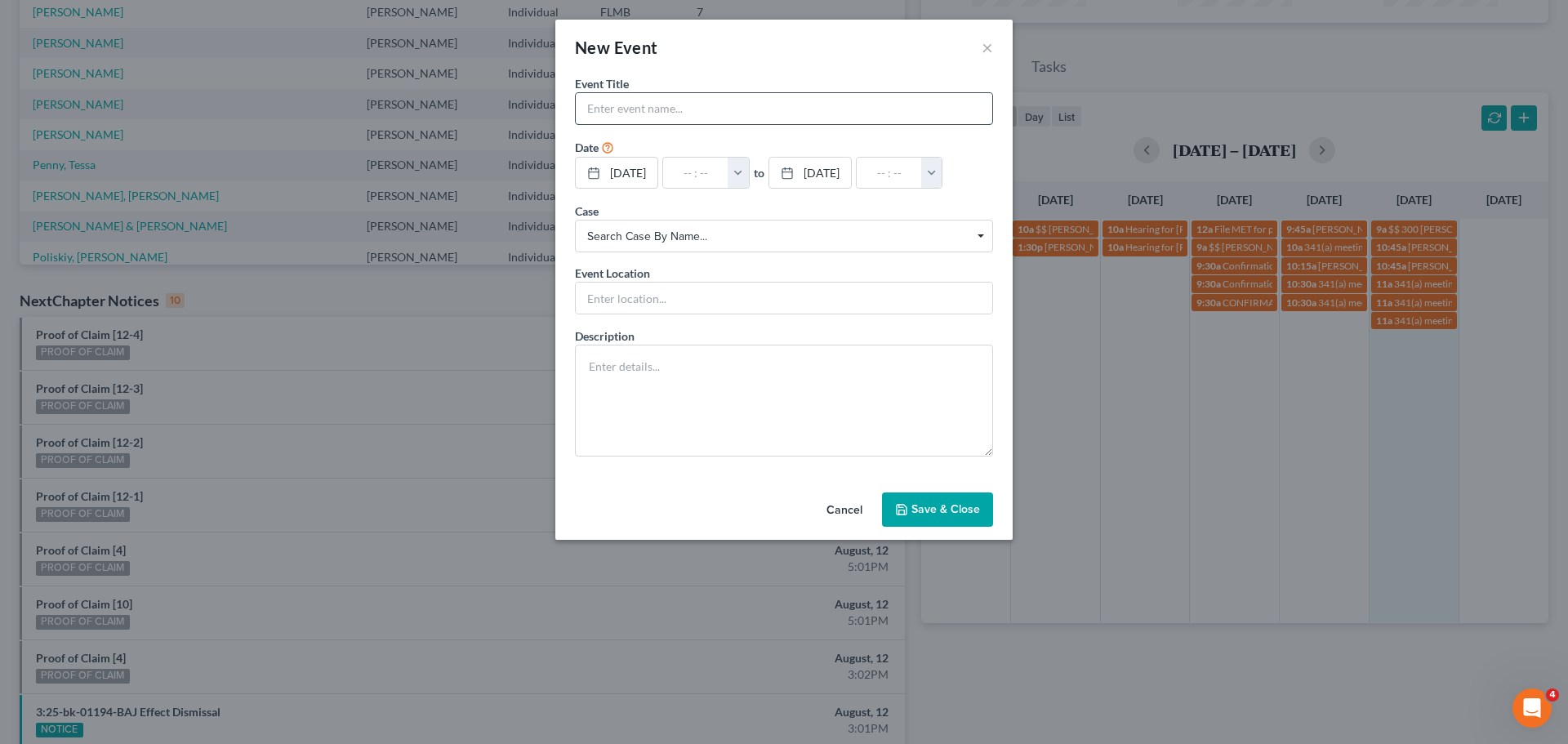
click at [611, 114] on input "text" at bounding box center [784, 109] width 417 height 31
type input "10:45am [PERSON_NAME] will attend 341 meeting at office"
click at [694, 169] on input "text" at bounding box center [696, 173] width 66 height 31
type input "1"
type input "01:00am"
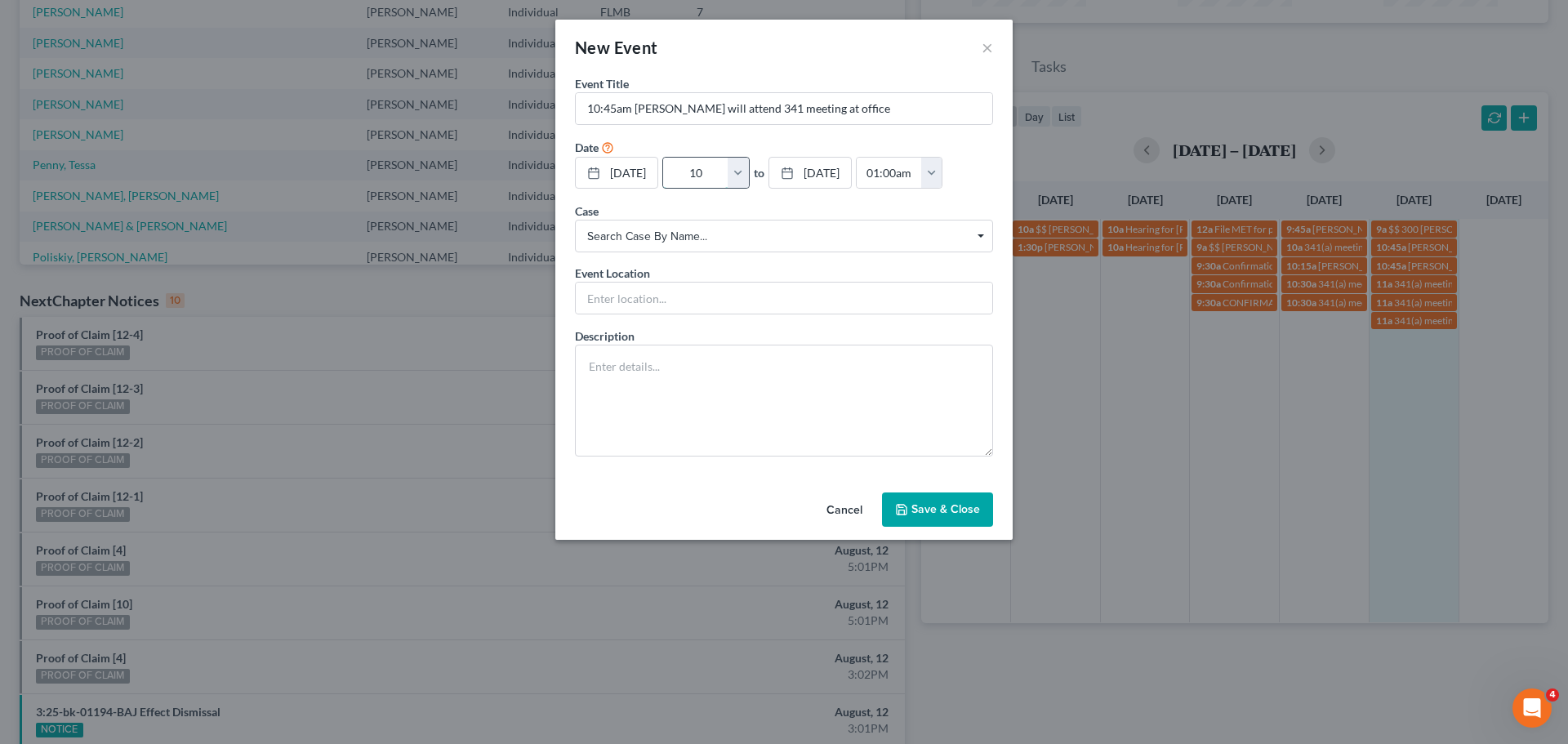
type input "10:"
type input "11:00am"
type input "10:4"
type input "01:00am"
type input "10:45"
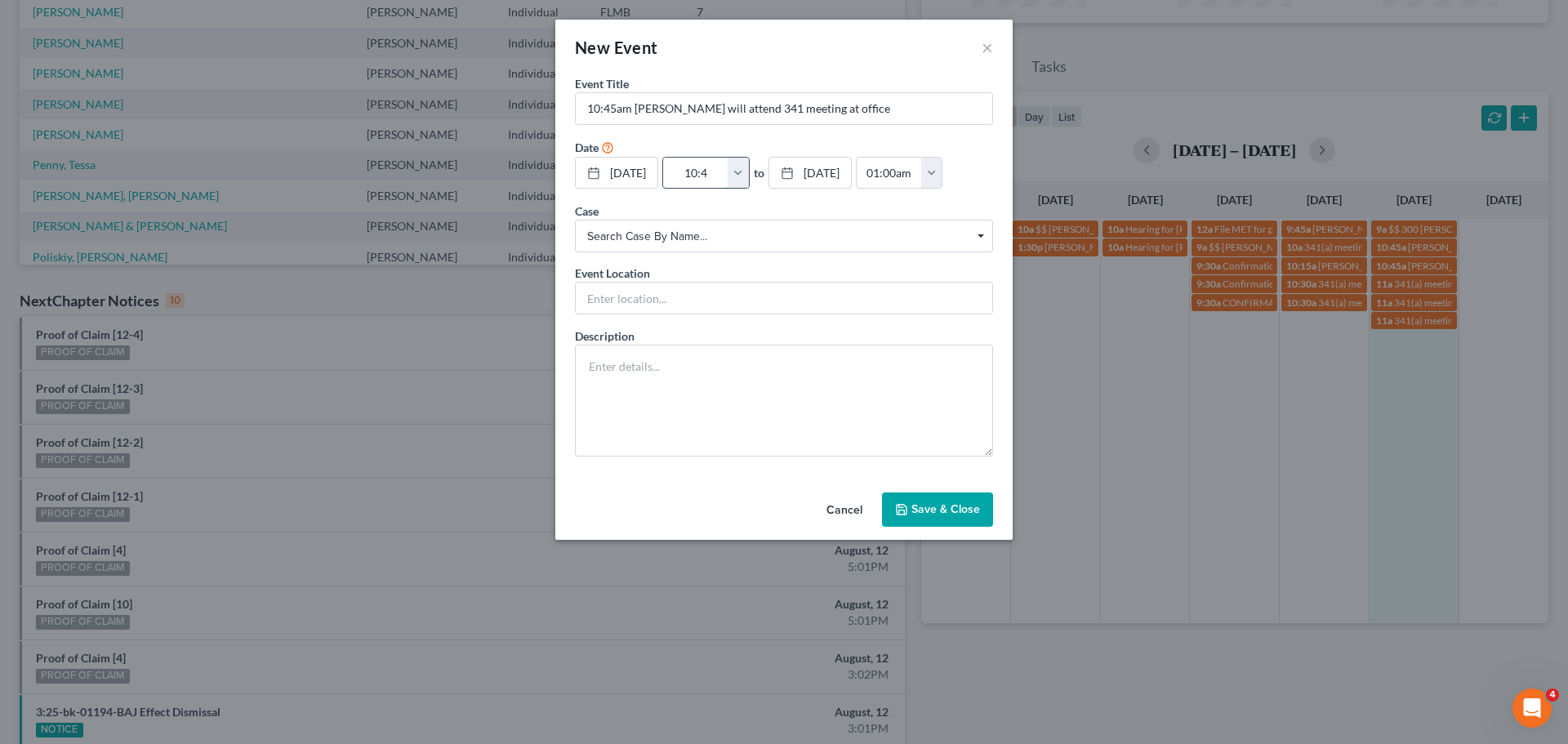
type input "11:45am"
type input "10:45a"
type input "01:00am"
type input "10:45am"
type input "11:45am"
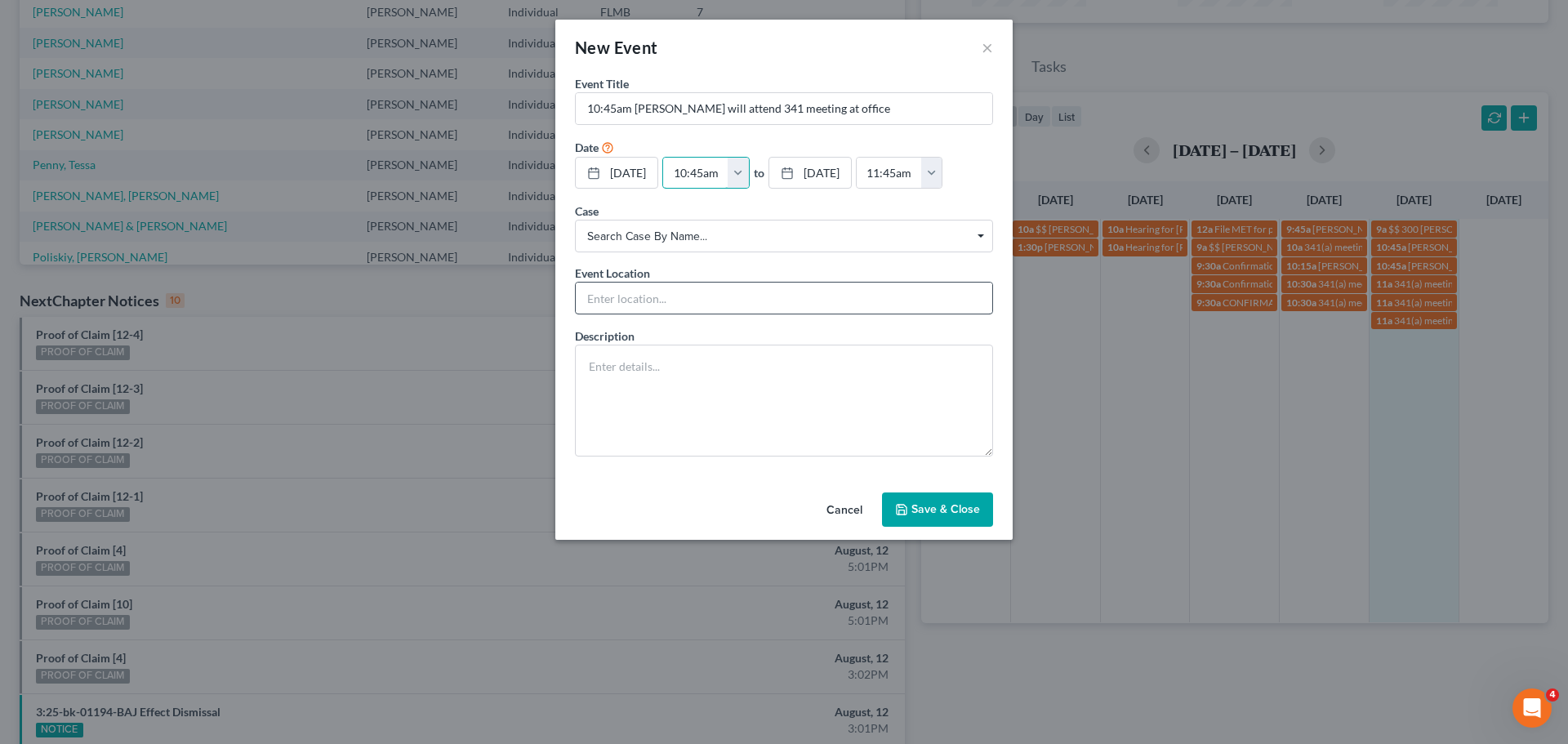
type input "10:45am"
click at [679, 307] on input "text" at bounding box center [784, 298] width 417 height 31
type input "i"
type input "In-person"
click at [922, 502] on button "Save & Close" at bounding box center [938, 509] width 111 height 34
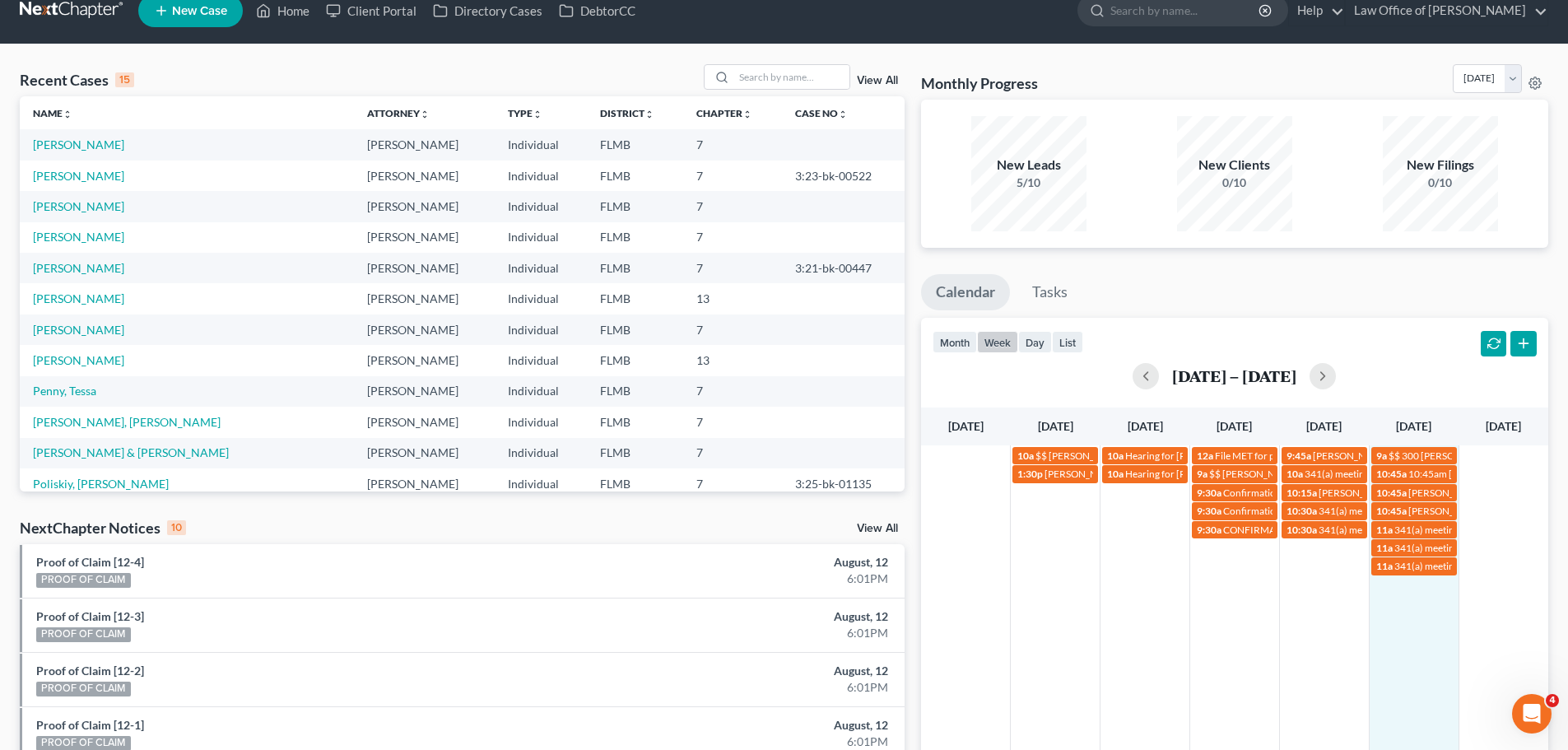
scroll to position [0, 0]
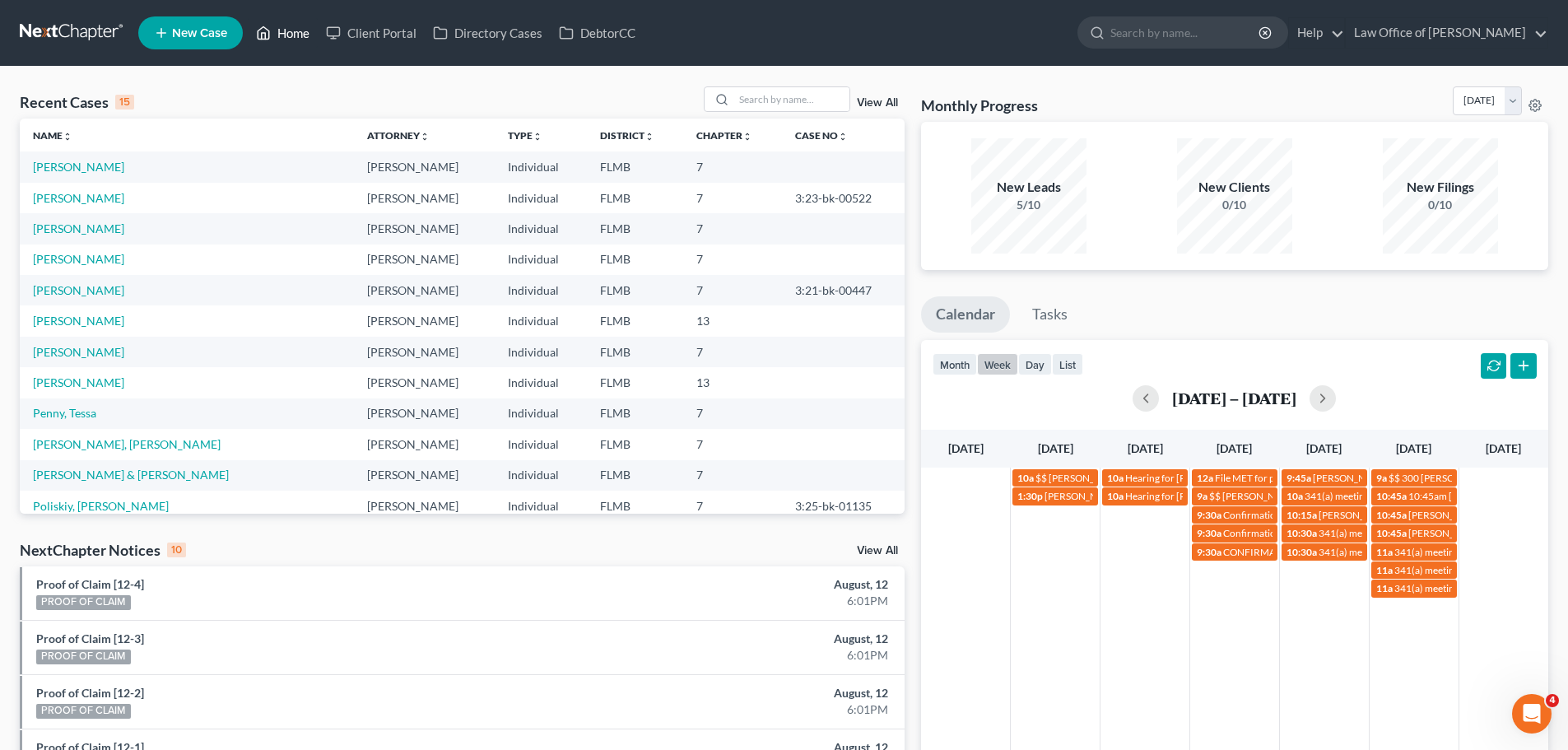
click at [293, 21] on link "Home" at bounding box center [282, 33] width 70 height 30
click at [298, 35] on link "Home" at bounding box center [282, 33] width 70 height 30
